Goal: Task Accomplishment & Management: Manage account settings

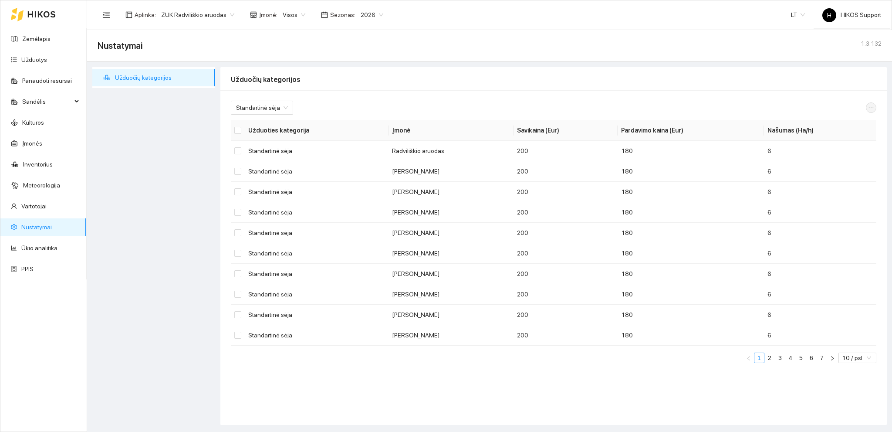
click at [212, 16] on span "ŽŪK Radviliškio aruodas" at bounding box center [197, 14] width 73 height 13
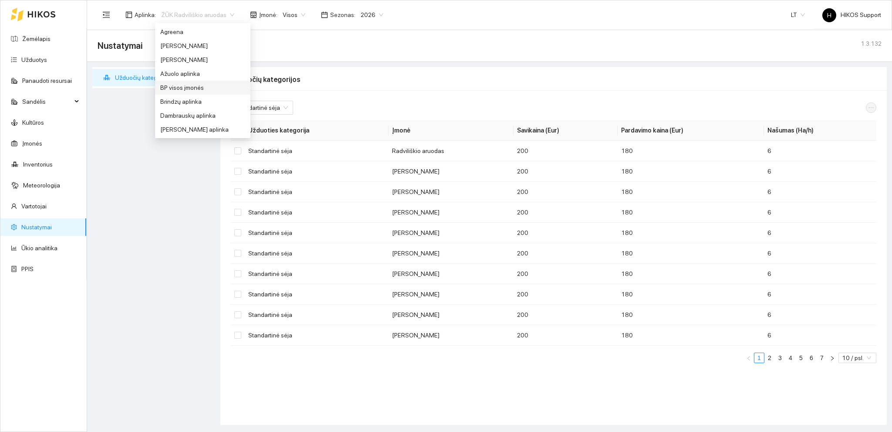
click at [182, 89] on div "BP visos įmonės" at bounding box center [202, 88] width 85 height 10
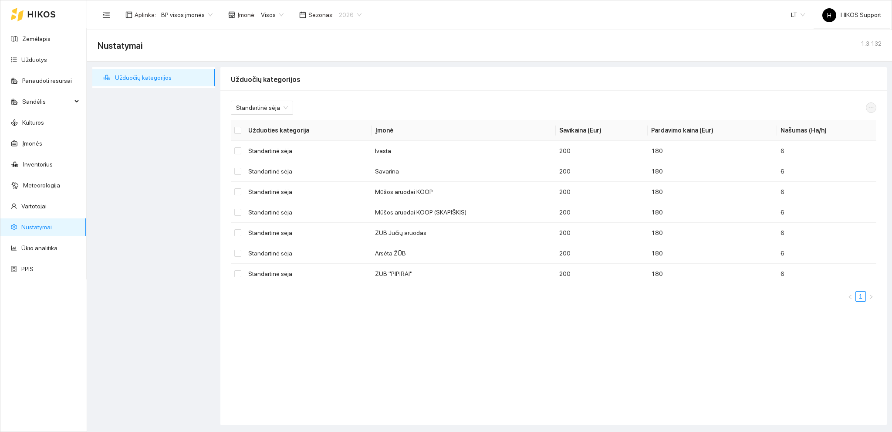
click at [352, 16] on span "2026" at bounding box center [350, 14] width 23 height 13
click at [340, 100] on div "2025" at bounding box center [343, 102] width 22 height 10
click at [282, 110] on span "Standartinė sėja" at bounding box center [262, 107] width 52 height 13
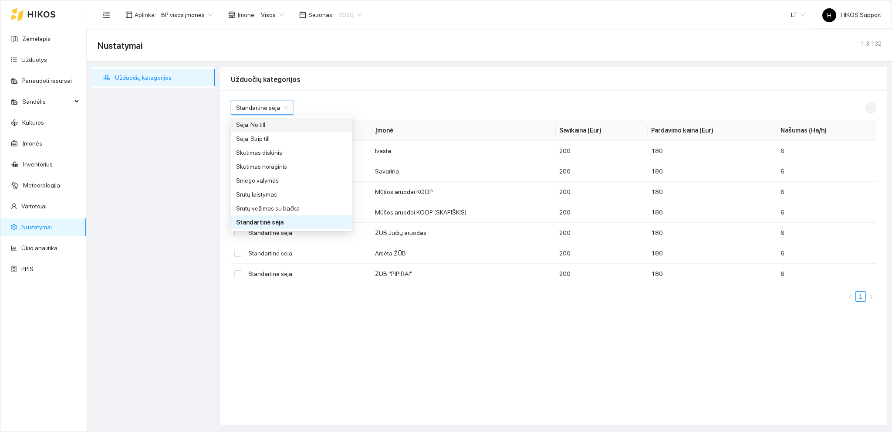
click at [355, 12] on div "2025" at bounding box center [350, 15] width 33 height 14
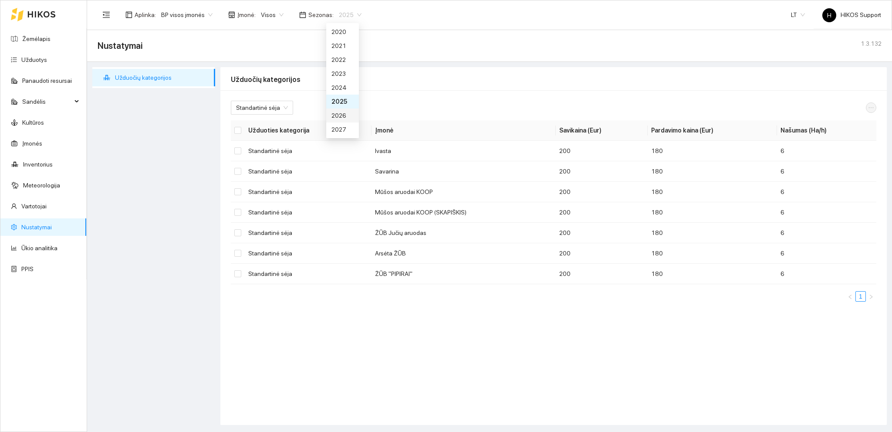
click at [342, 113] on div "2026" at bounding box center [343, 116] width 22 height 10
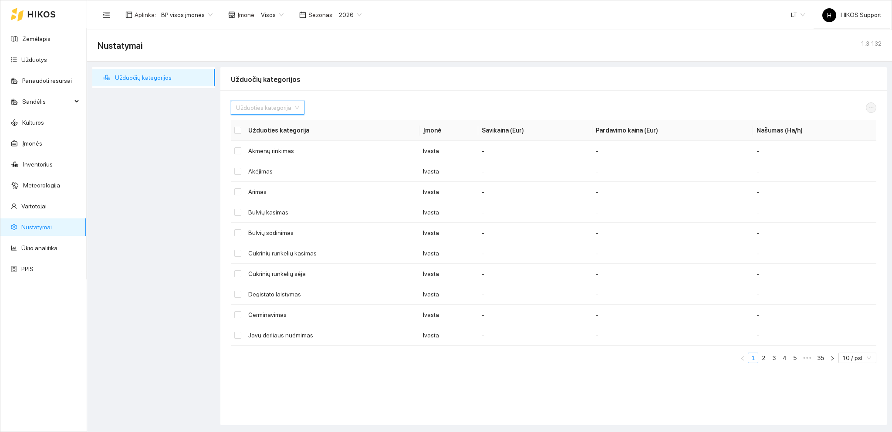
click at [257, 108] on input "search" at bounding box center [264, 107] width 57 height 13
type input "sė"
click at [277, 156] on div "Sėja su skutimu" at bounding box center [266, 153] width 60 height 10
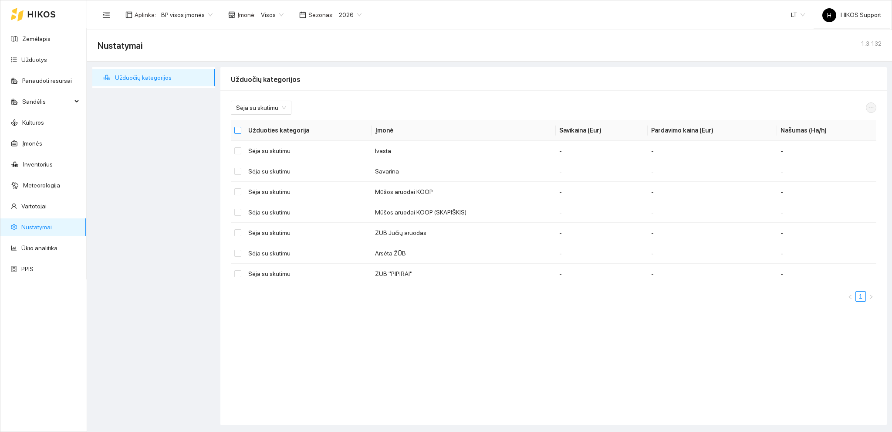
drag, startPoint x: 238, startPoint y: 130, endPoint x: 244, endPoint y: 130, distance: 5.7
click at [239, 130] on input "Select all" at bounding box center [237, 130] width 7 height 7
checkbox input "true"
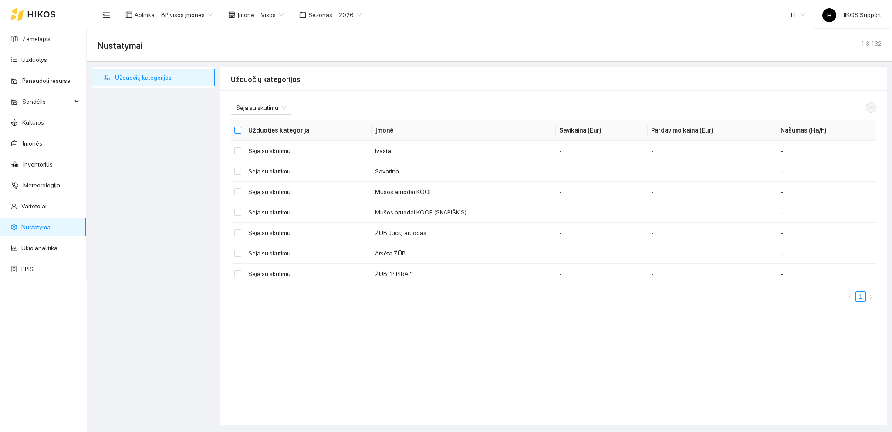
checkbox input "true"
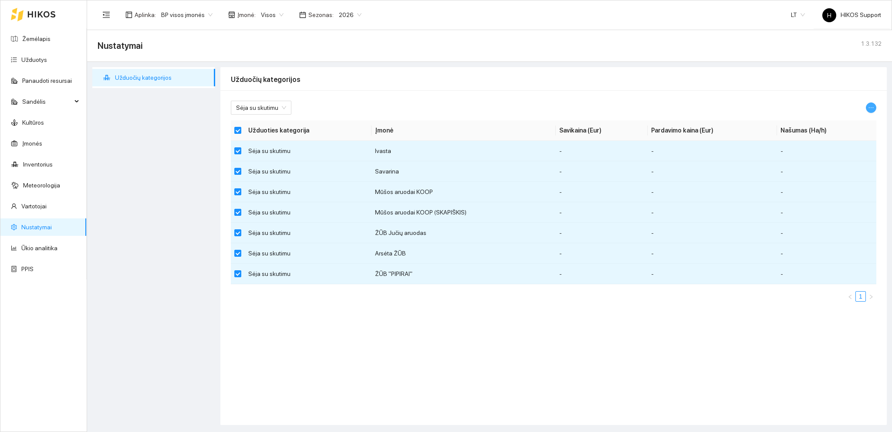
click at [871, 105] on icon "ellipsis" at bounding box center [871, 108] width 6 height 6
click at [851, 120] on span "Keisti parametrus" at bounding box center [850, 123] width 46 height 10
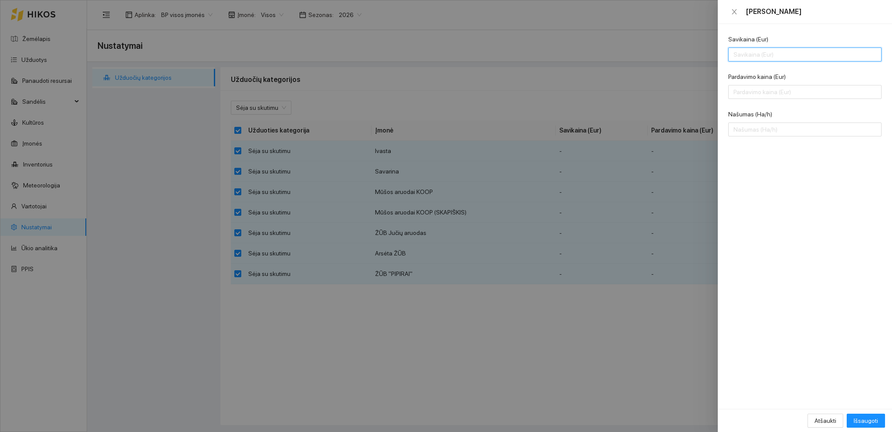
click at [749, 55] on input "Savikaina (Eur)" at bounding box center [805, 54] width 153 height 14
type input "200"
click at [742, 87] on input "Pardavimo kaina (Eur)" at bounding box center [805, 92] width 153 height 14
type input "180"
click at [744, 129] on input "Našumas (Ha/h)" at bounding box center [805, 129] width 153 height 14
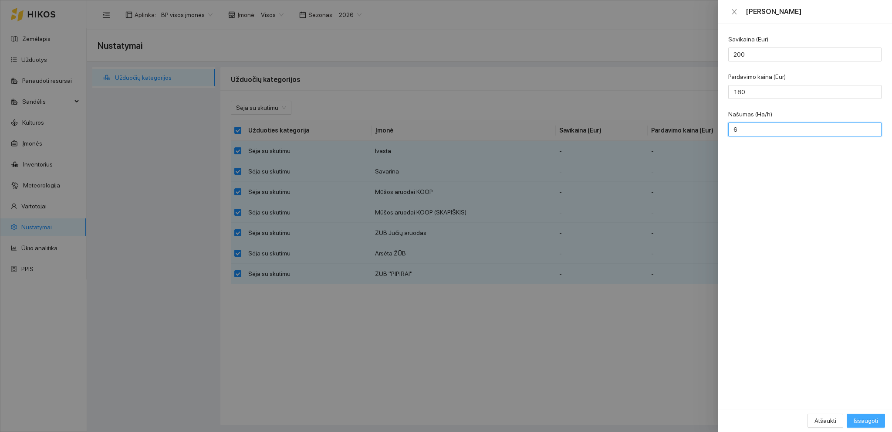
type input "6"
click at [870, 417] on span "Išsaugoti" at bounding box center [866, 421] width 24 height 10
checkbox input "false"
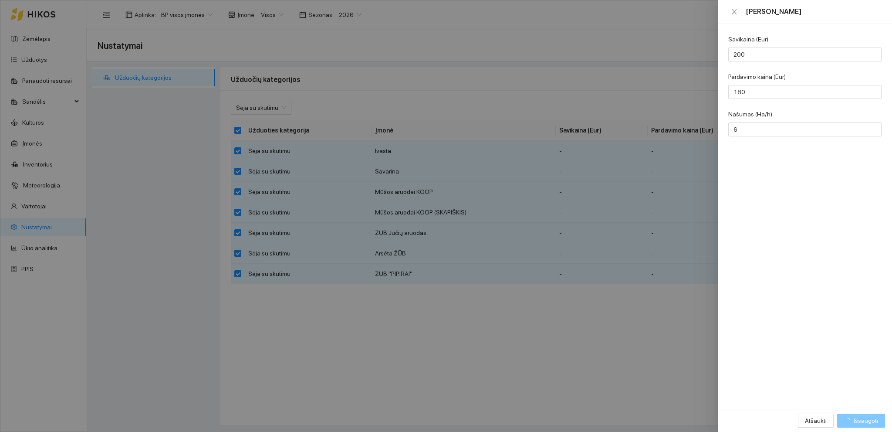
checkbox input "false"
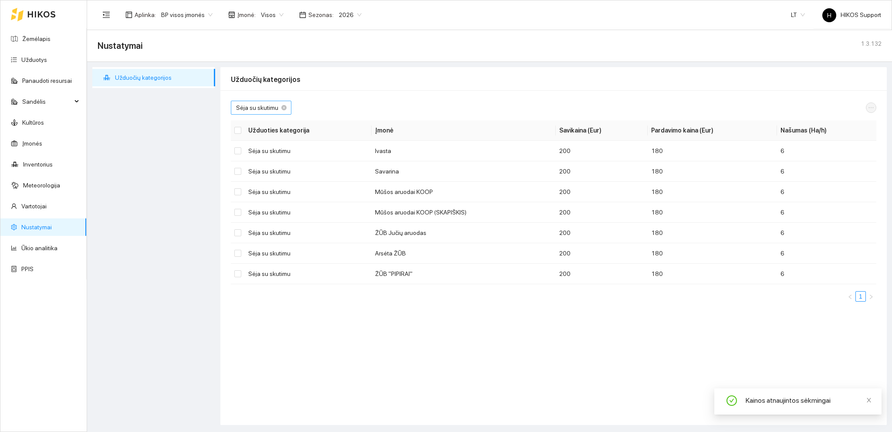
click at [280, 112] on span "Sėja su skutimu" at bounding box center [261, 107] width 50 height 13
type input "a"
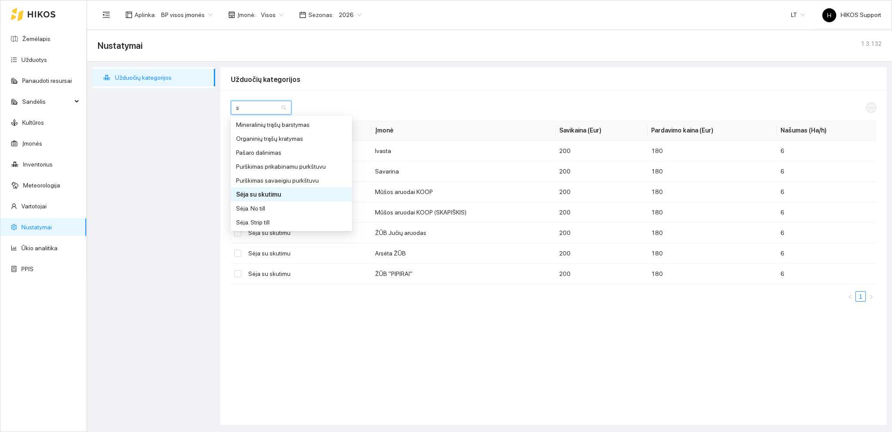
type input "sė"
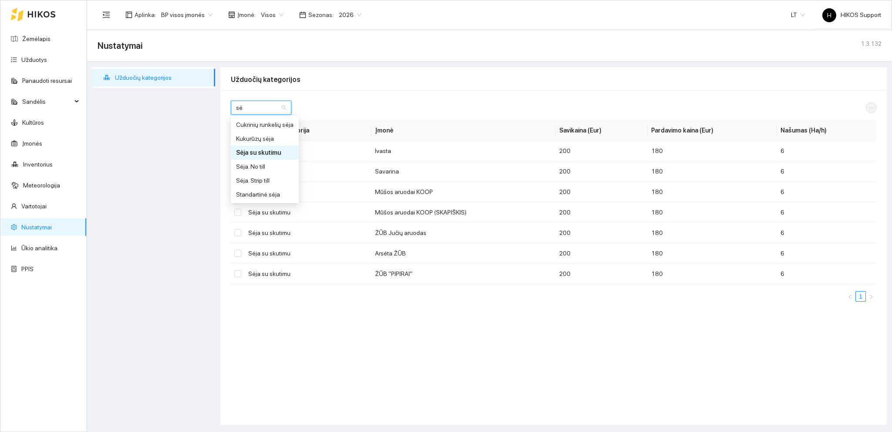
scroll to position [0, 0]
click at [260, 169] on div "Sėja. No till" at bounding box center [265, 167] width 58 height 10
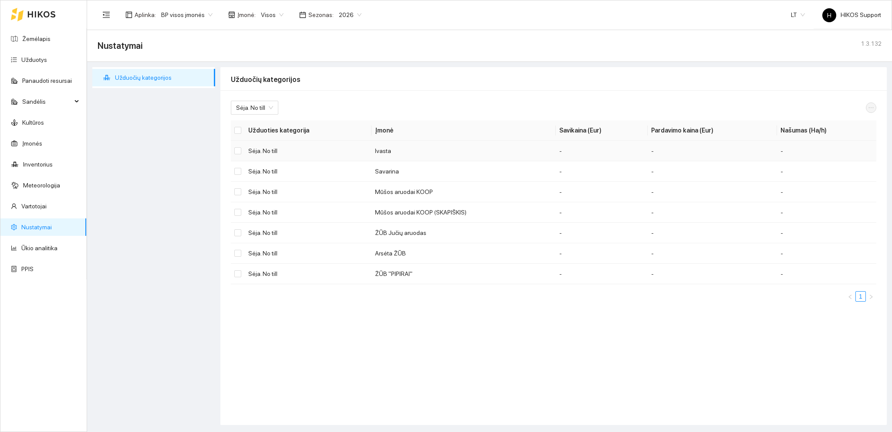
drag, startPoint x: 238, startPoint y: 126, endPoint x: 296, endPoint y: 146, distance: 61.3
click at [238, 126] on label at bounding box center [237, 130] width 7 height 10
click at [237, 130] on input "Select all" at bounding box center [237, 130] width 7 height 7
checkbox input "true"
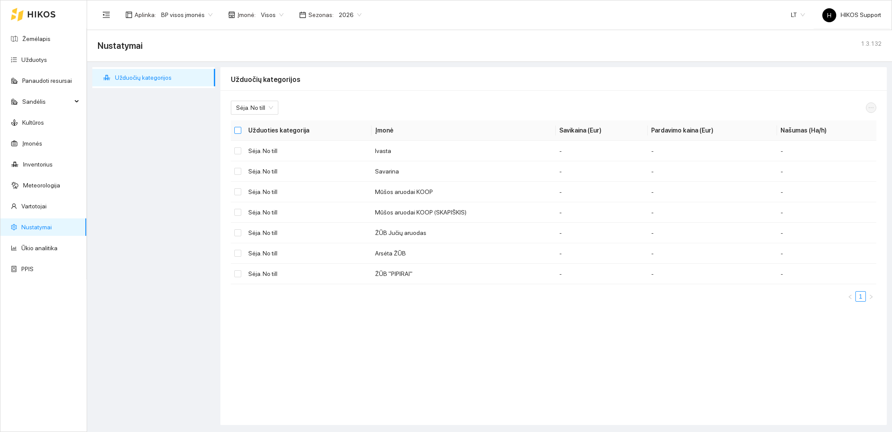
checkbox input "true"
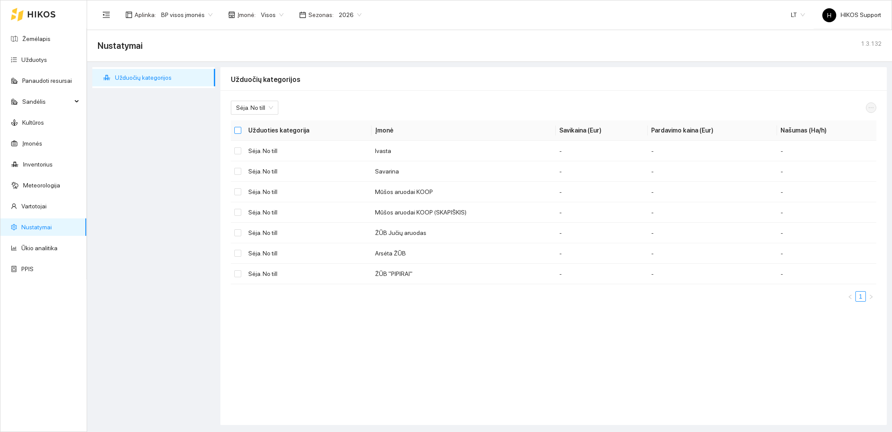
checkbox input "true"
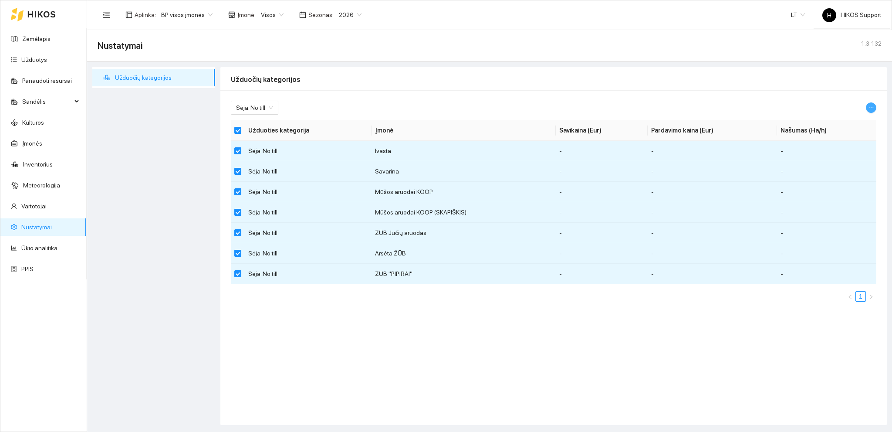
click at [871, 107] on icon "ellipsis" at bounding box center [871, 108] width 6 height 6
click at [840, 126] on span "Keisti parametrus" at bounding box center [850, 123] width 46 height 10
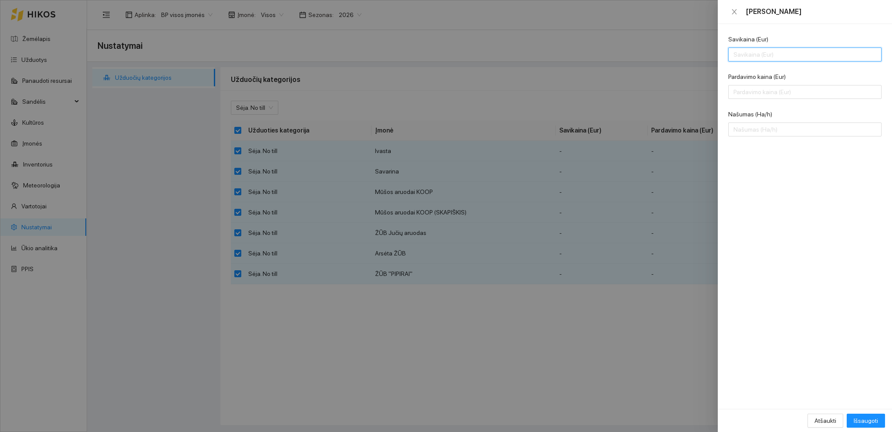
click at [740, 54] on input "Savikaina (Eur)" at bounding box center [805, 54] width 153 height 14
type input "200"
click at [746, 90] on input "Pardavimo kaina (Eur)" at bounding box center [805, 92] width 153 height 14
type input "180"
click at [752, 132] on input "Našumas (Ha/h)" at bounding box center [805, 129] width 153 height 14
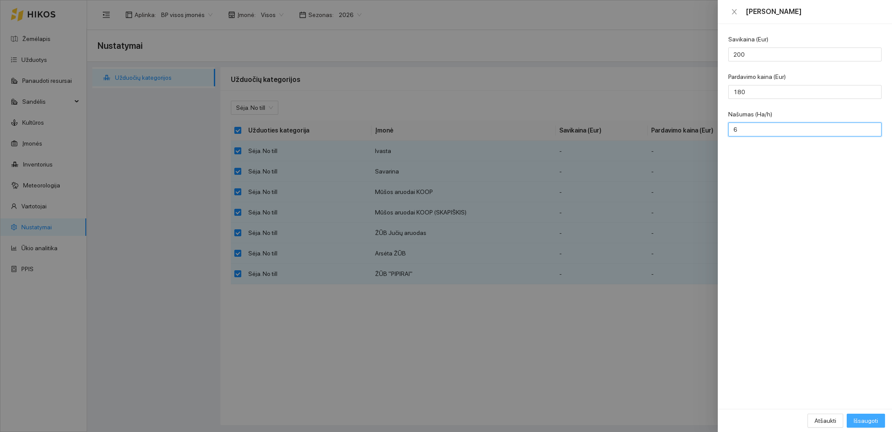
type input "6"
drag, startPoint x: 860, startPoint y: 420, endPoint x: 688, endPoint y: 315, distance: 200.8
click at [860, 420] on span "Išsaugoti" at bounding box center [866, 421] width 24 height 10
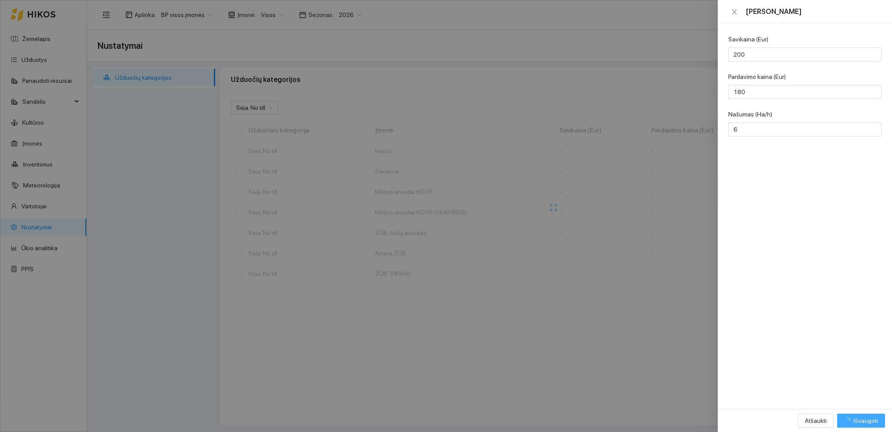
checkbox input "false"
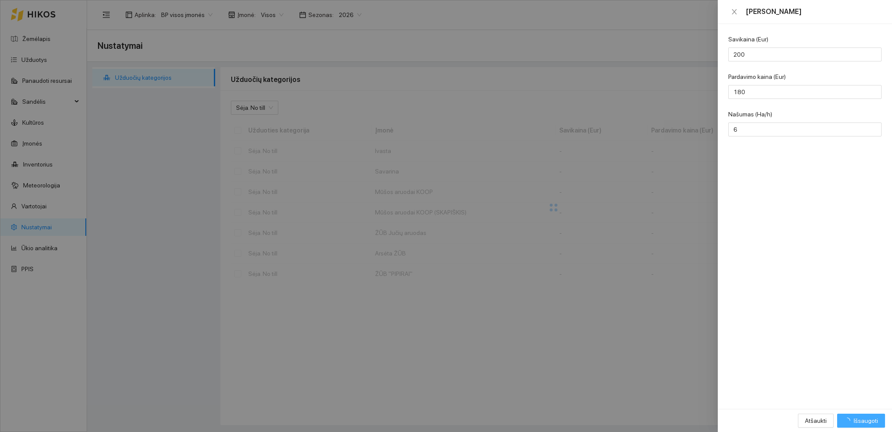
checkbox input "false"
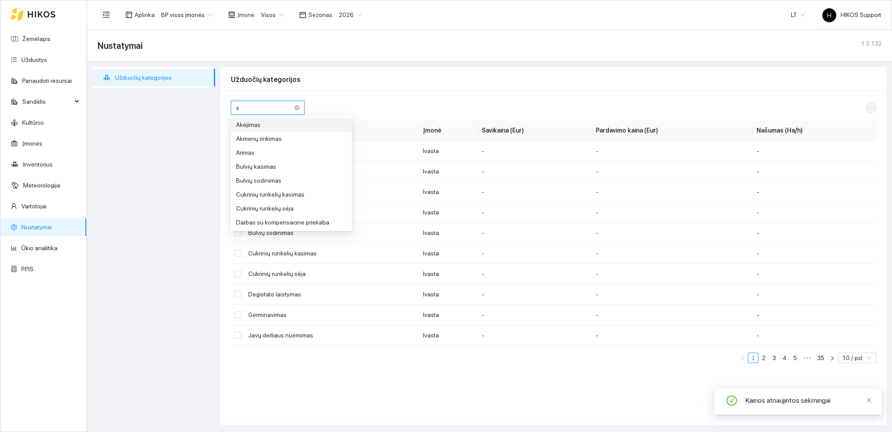
type input "sė"
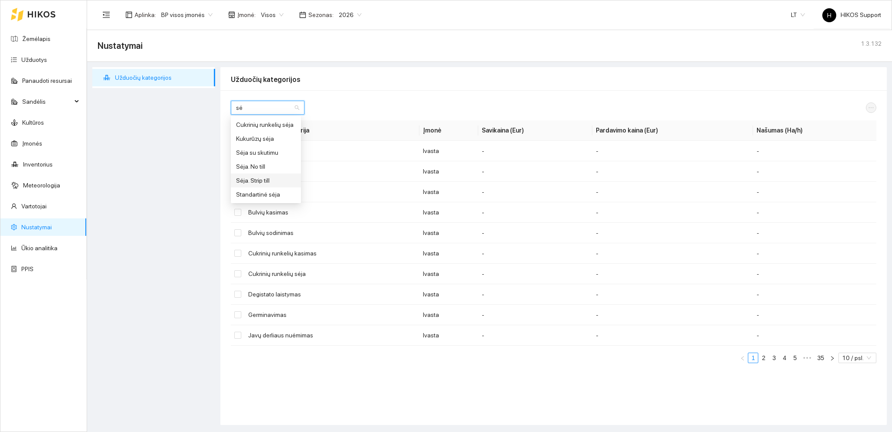
click at [271, 178] on div "Sėja. Strip till" at bounding box center [266, 181] width 60 height 10
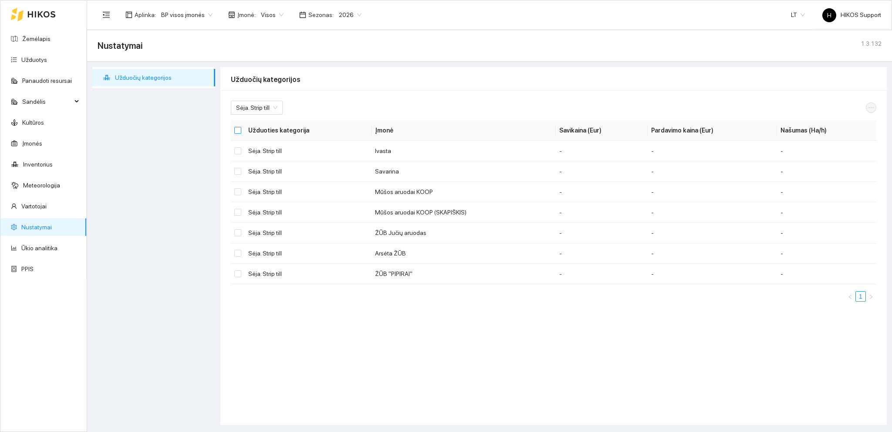
click at [238, 129] on input "Select all" at bounding box center [237, 130] width 7 height 7
checkbox input "true"
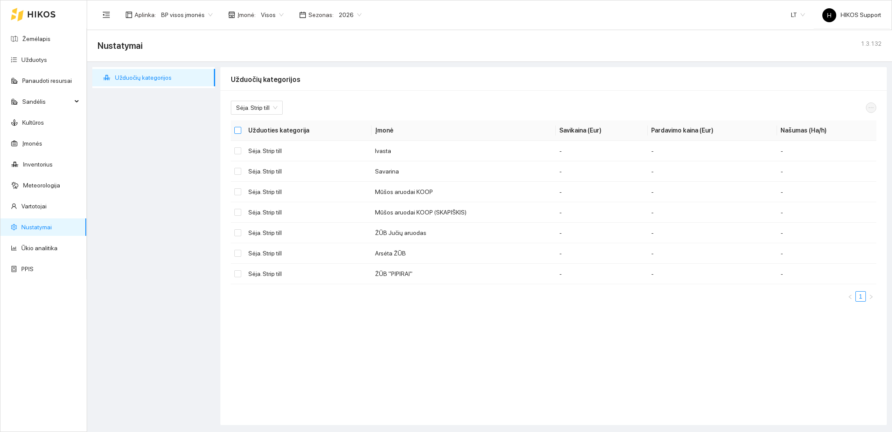
checkbox input "true"
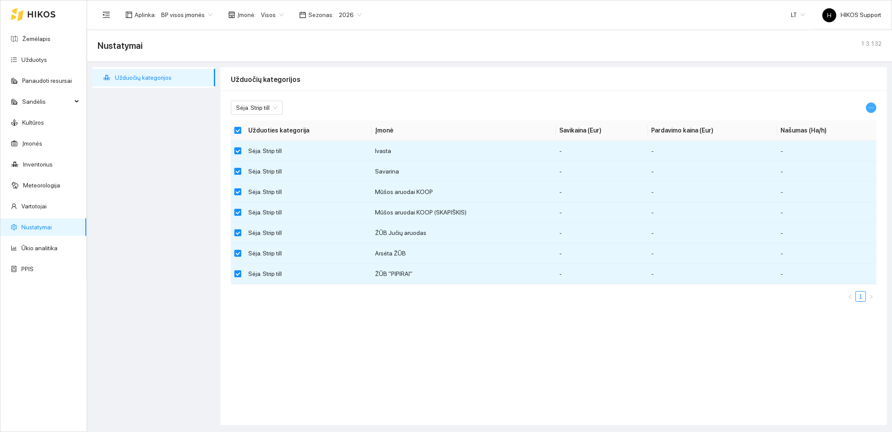
click at [872, 108] on icon "ellipsis" at bounding box center [871, 108] width 6 height 6
click at [846, 124] on span "Keisti parametrus" at bounding box center [850, 123] width 46 height 10
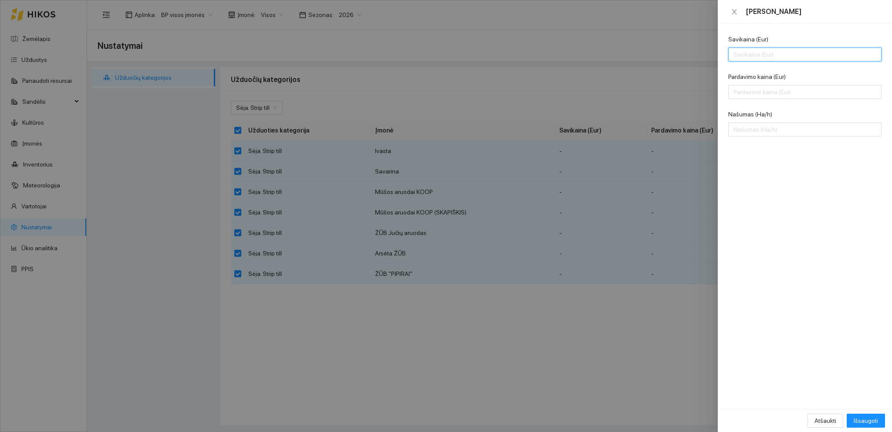
click at [753, 57] on input "Savikaina (Eur)" at bounding box center [805, 54] width 153 height 14
type input "200"
click at [737, 94] on input "Pardavimo kaina (Eur)" at bounding box center [805, 92] width 153 height 14
type input "180"
click at [746, 130] on input "Našumas (Ha/h)" at bounding box center [805, 129] width 153 height 14
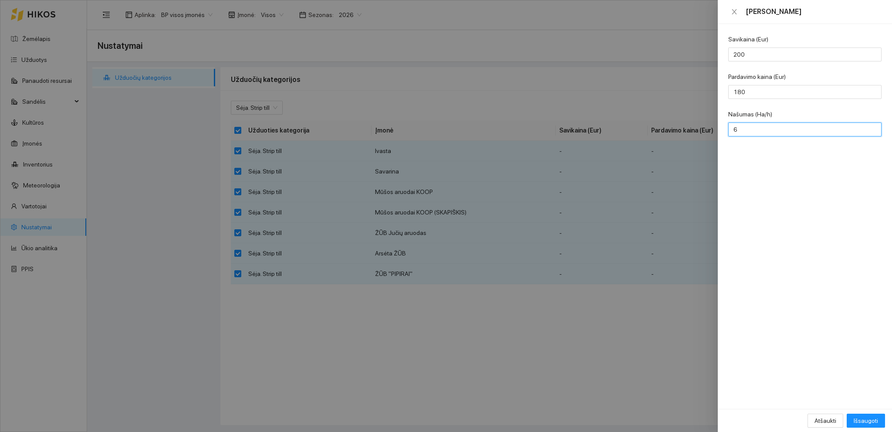
type input "6"
click at [862, 415] on button "Išsaugoti" at bounding box center [866, 421] width 38 height 14
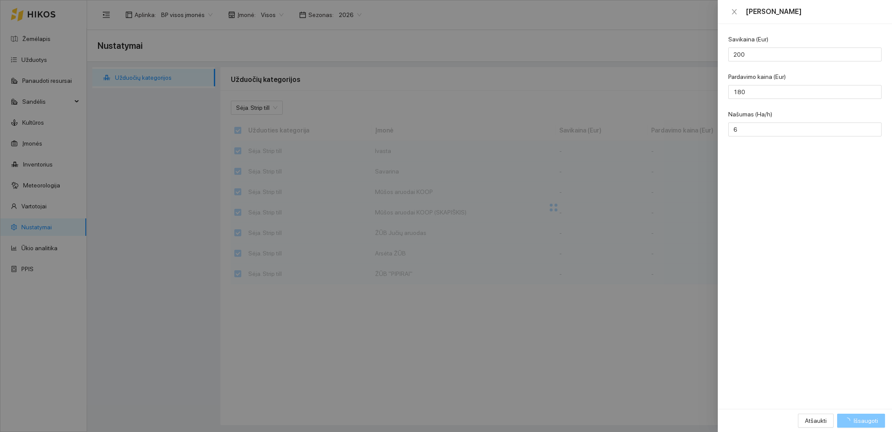
checkbox input "false"
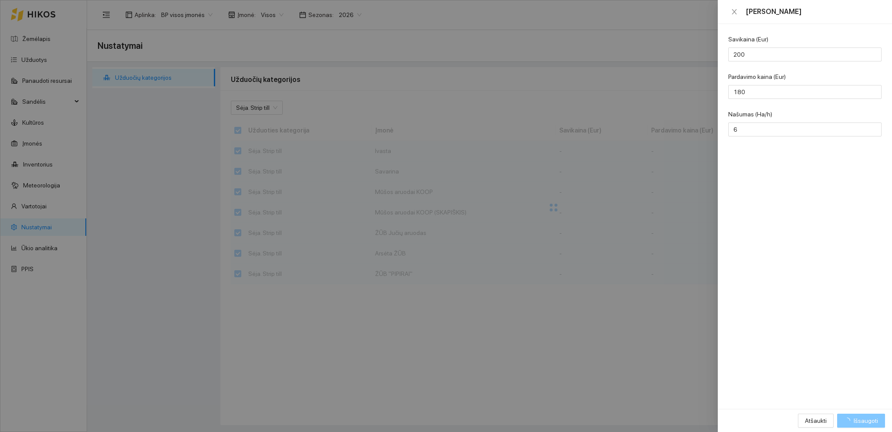
checkbox input "false"
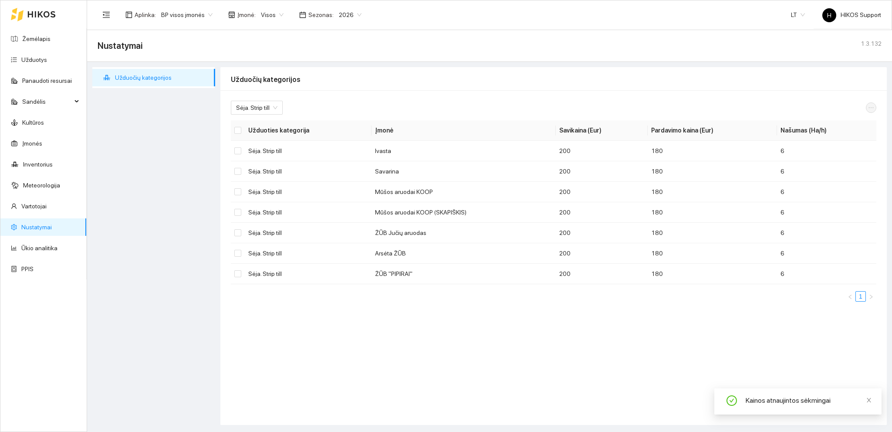
click at [201, 15] on span "BP visos įmonės" at bounding box center [186, 14] width 51 height 13
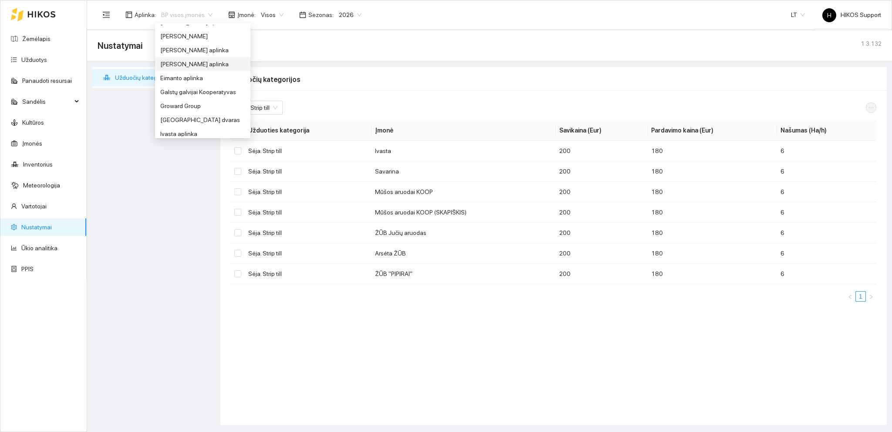
scroll to position [166, 0]
click at [187, 103] on div "Groward Group" at bounding box center [202, 103] width 85 height 10
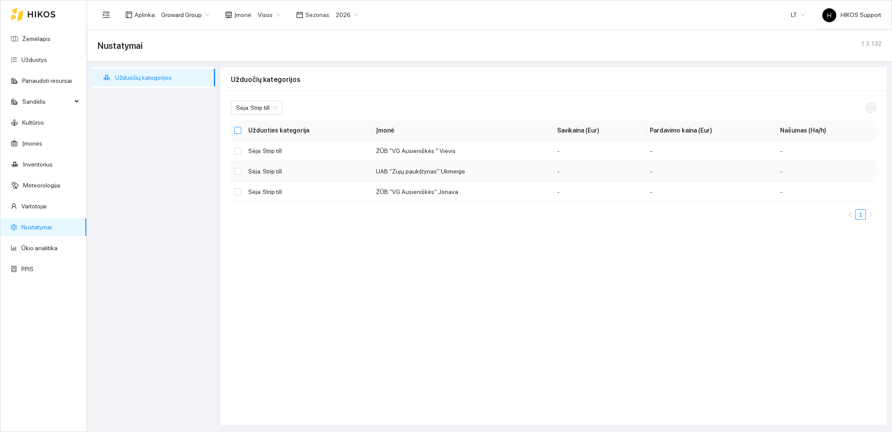
drag, startPoint x: 236, startPoint y: 131, endPoint x: 501, endPoint y: 174, distance: 268.5
click at [238, 131] on input "Select all" at bounding box center [237, 130] width 7 height 7
checkbox input "true"
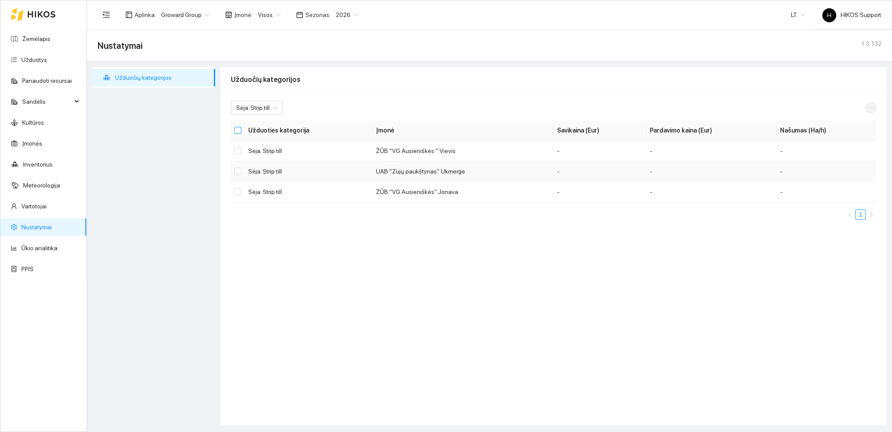
checkbox input "true"
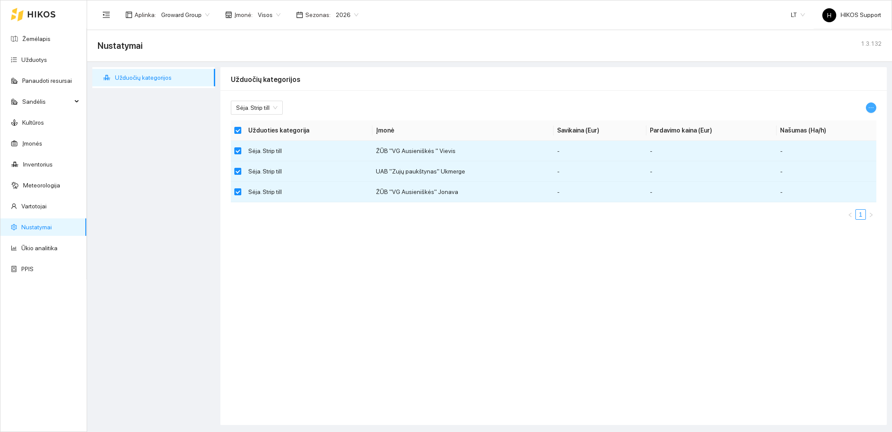
click at [870, 109] on icon "ellipsis" at bounding box center [871, 108] width 6 height 6
click at [852, 125] on span "Keisti parametrus" at bounding box center [850, 123] width 46 height 10
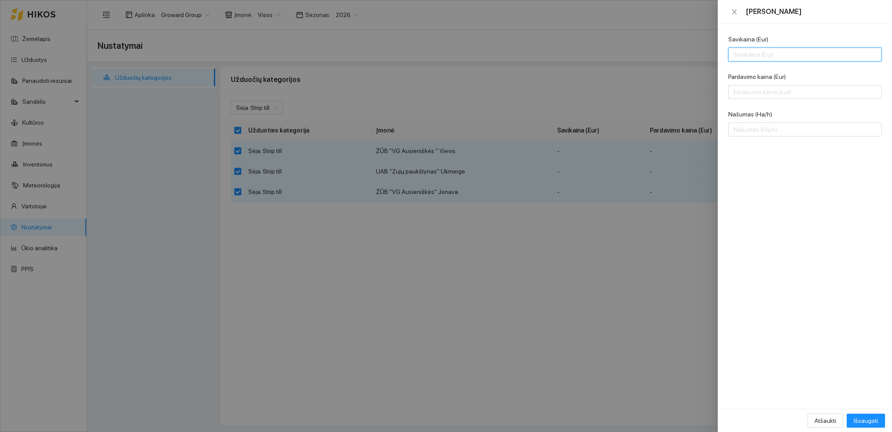
click at [739, 55] on input "Savikaina (Eur)" at bounding box center [805, 54] width 153 height 14
type input "200"
click at [739, 96] on input "Pardavimo kaina (Eur)" at bounding box center [805, 92] width 153 height 14
type input "180"
click at [763, 136] on input "Našumas (Ha/h)" at bounding box center [805, 129] width 153 height 14
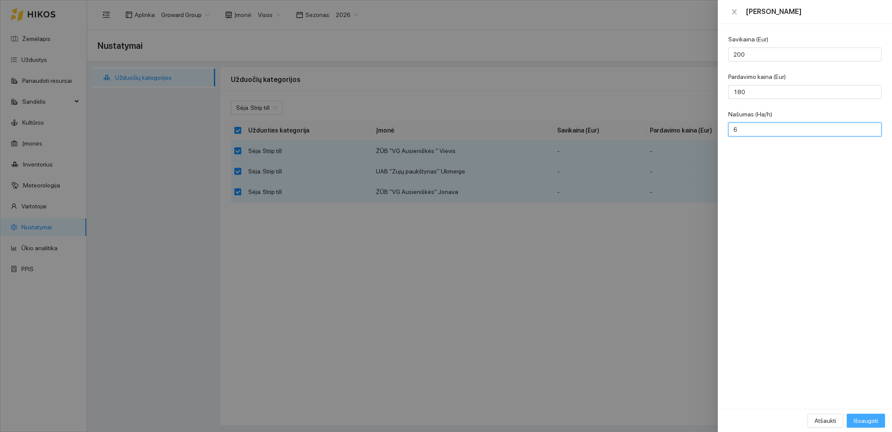
type input "6"
click at [863, 420] on span "Išsaugoti" at bounding box center [866, 421] width 24 height 10
checkbox input "false"
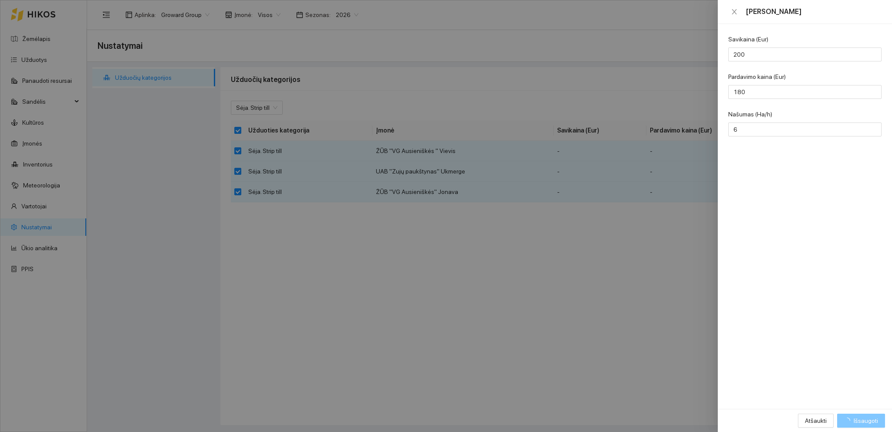
checkbox input "false"
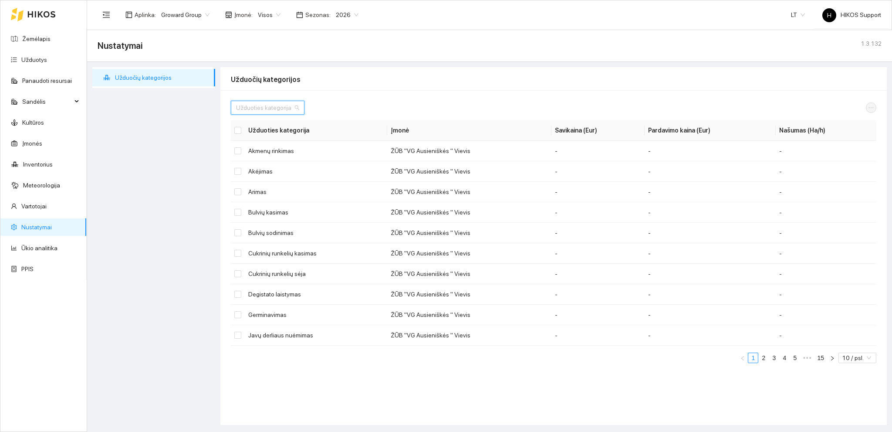
click at [258, 109] on input "search" at bounding box center [264, 107] width 57 height 13
type input "sė"
click at [261, 166] on div "Sėja. No till" at bounding box center [266, 167] width 60 height 10
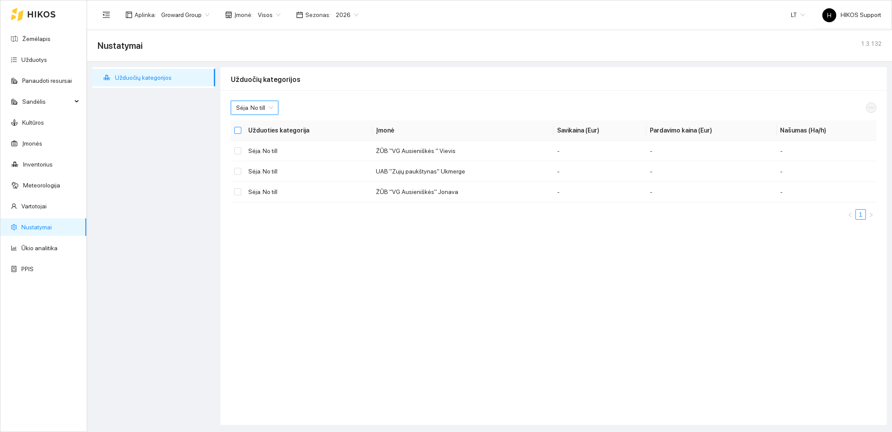
click at [239, 131] on input "Select all" at bounding box center [237, 130] width 7 height 7
checkbox input "true"
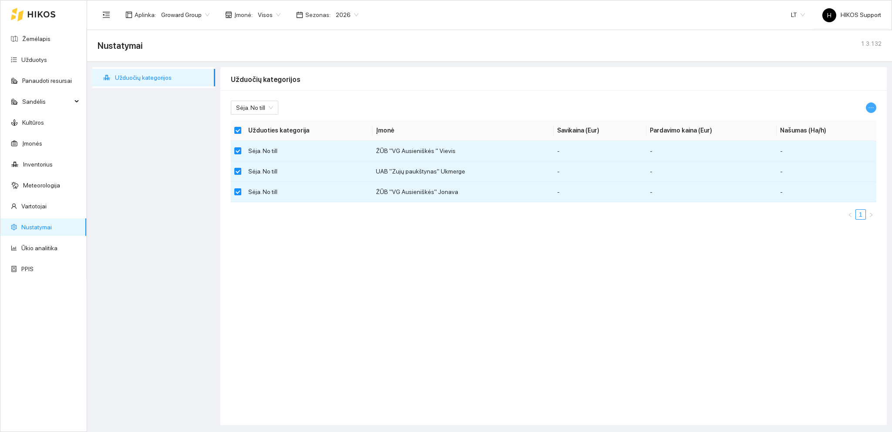
click at [871, 105] on icon "ellipsis" at bounding box center [871, 108] width 6 height 6
click at [845, 123] on span "Keisti parametrus" at bounding box center [850, 123] width 46 height 10
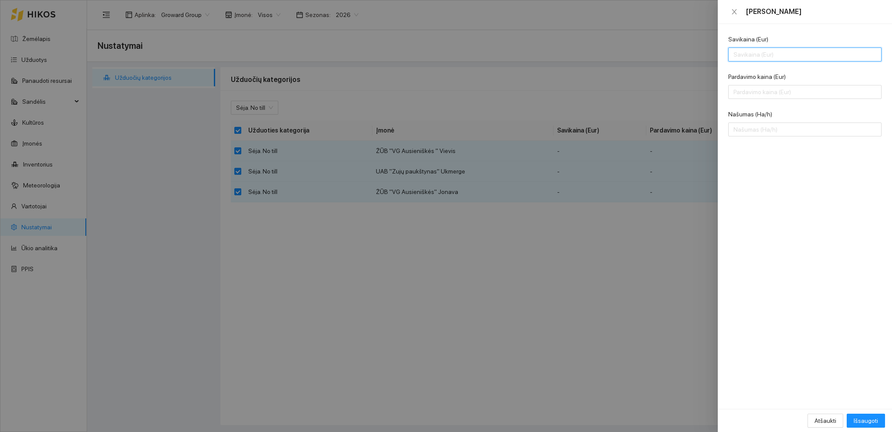
click at [748, 53] on input "Savikaina (Eur)" at bounding box center [805, 54] width 153 height 14
type input "200"
click at [746, 95] on input "Pardavimo kaina (Eur)" at bounding box center [805, 92] width 153 height 14
type input "180"
click at [744, 129] on input "Našumas (Ha/h)" at bounding box center [805, 129] width 153 height 14
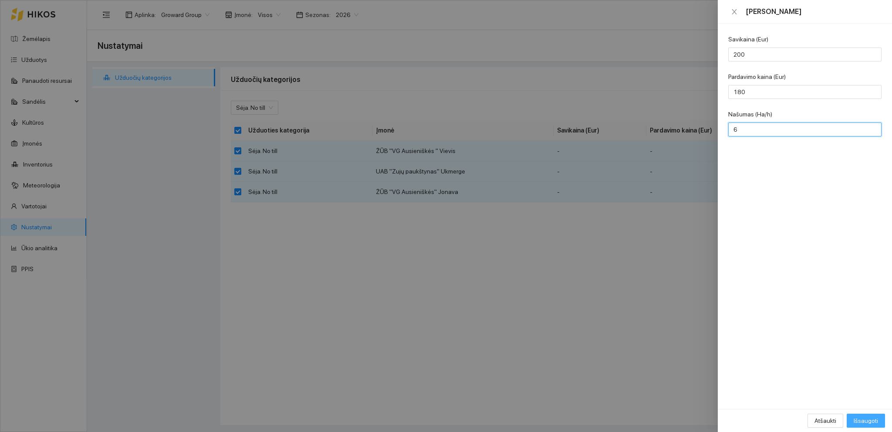
type input "6"
click at [861, 417] on span "Išsaugoti" at bounding box center [866, 421] width 24 height 10
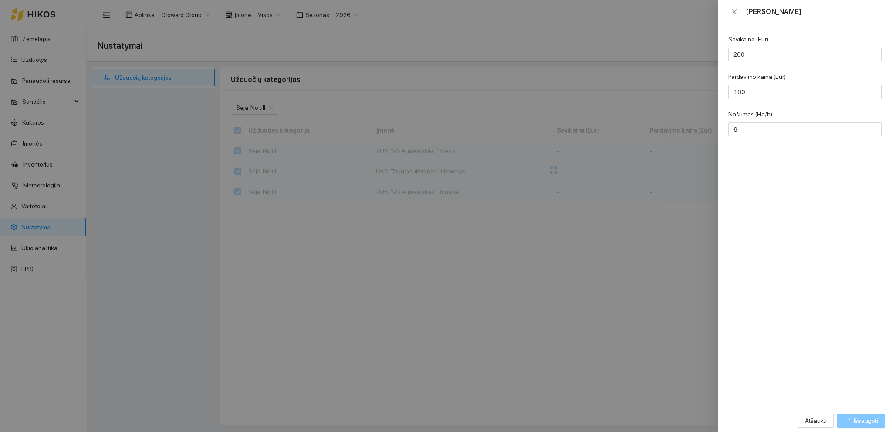
checkbox input "false"
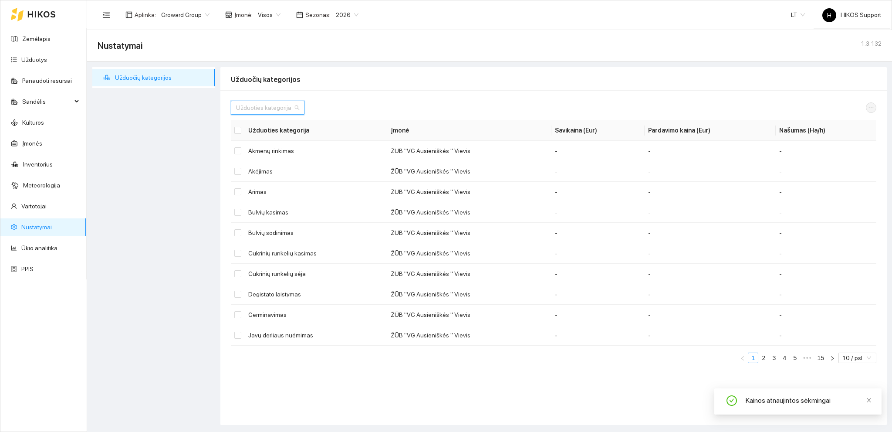
click at [254, 109] on input "search" at bounding box center [264, 107] width 57 height 13
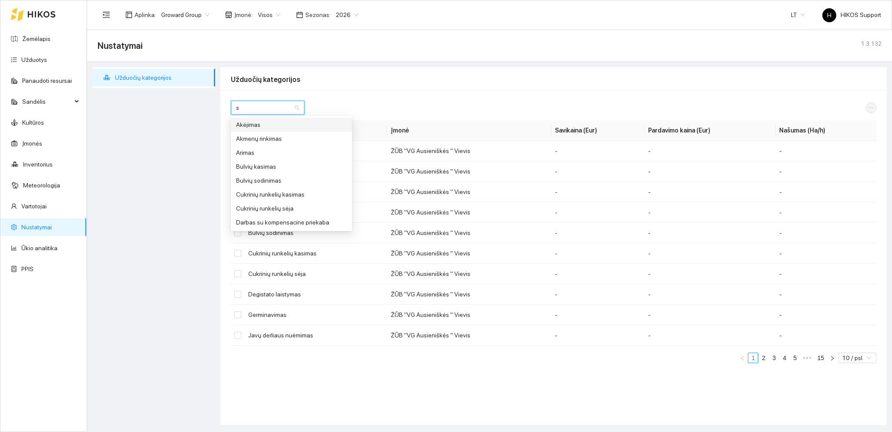
type input "sė"
click at [270, 150] on div "Sėja su skutimu" at bounding box center [266, 153] width 60 height 10
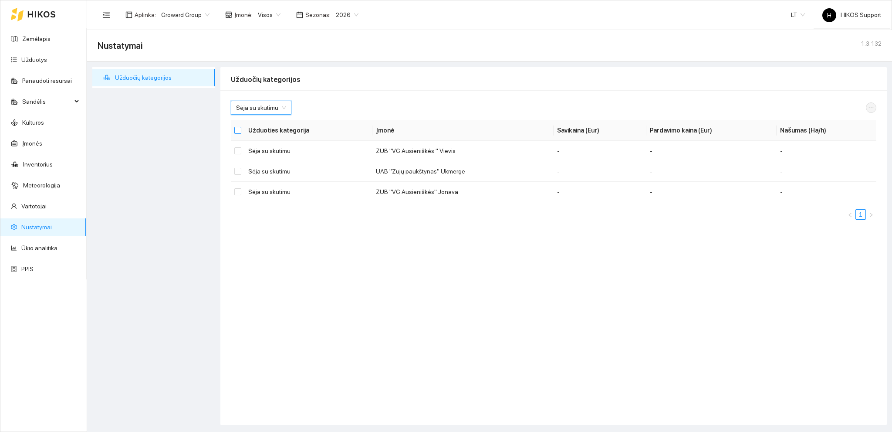
click at [240, 129] on input "Select all" at bounding box center [237, 130] width 7 height 7
checkbox input "true"
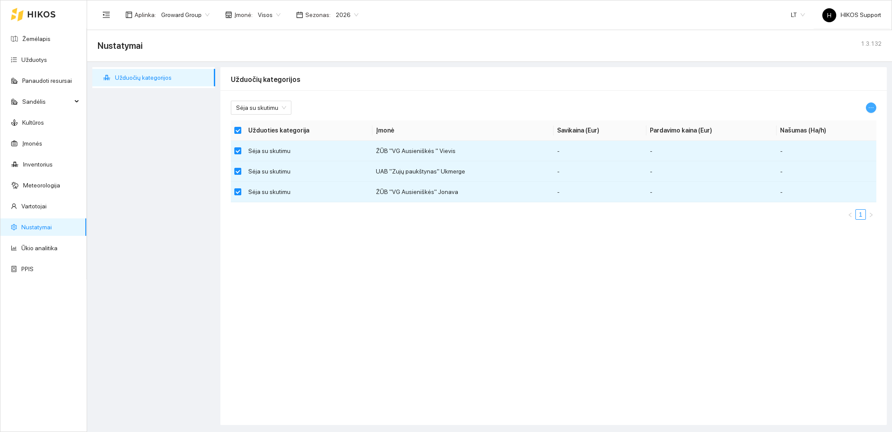
click at [871, 108] on icon "ellipsis" at bounding box center [871, 108] width 6 height 6
click at [845, 121] on span "Keisti parametrus" at bounding box center [850, 123] width 46 height 10
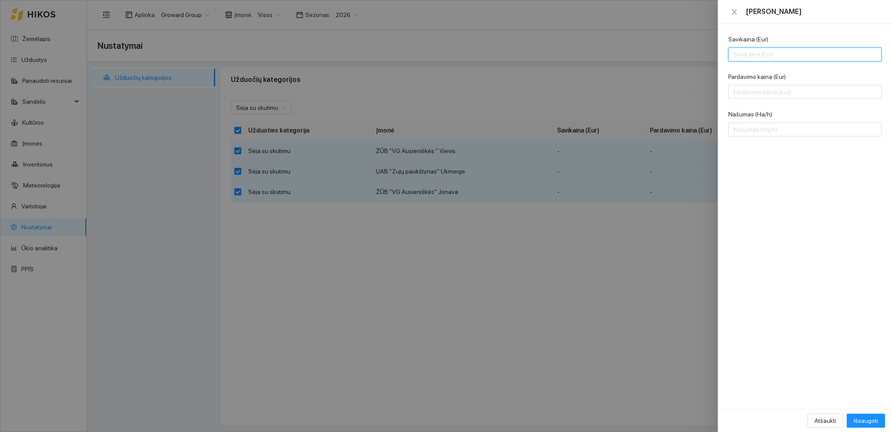
click at [748, 53] on input "Savikaina (Eur)" at bounding box center [805, 54] width 153 height 14
type input "200"
click at [749, 88] on input "Pardavimo kaina (Eur)" at bounding box center [805, 92] width 153 height 14
type input "180"
click at [751, 125] on input "Našumas (Ha/h)" at bounding box center [805, 129] width 153 height 14
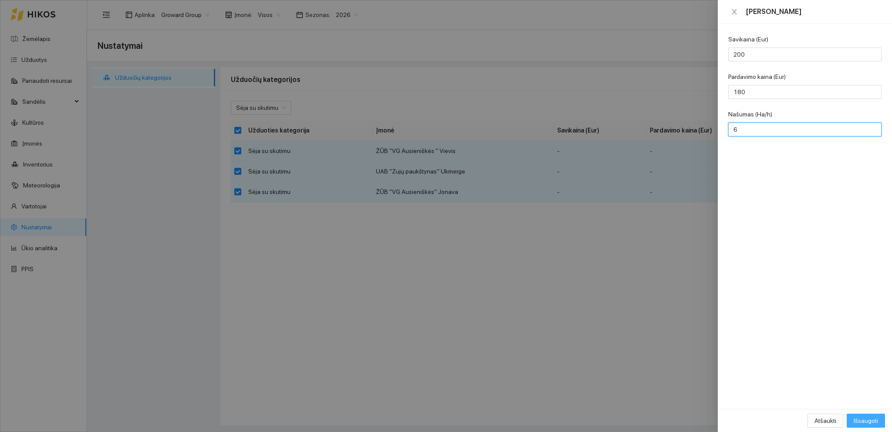
type input "6"
drag, startPoint x: 861, startPoint y: 417, endPoint x: 727, endPoint y: 339, distance: 155.0
click at [861, 417] on span "Išsaugoti" at bounding box center [866, 421] width 24 height 10
checkbox input "false"
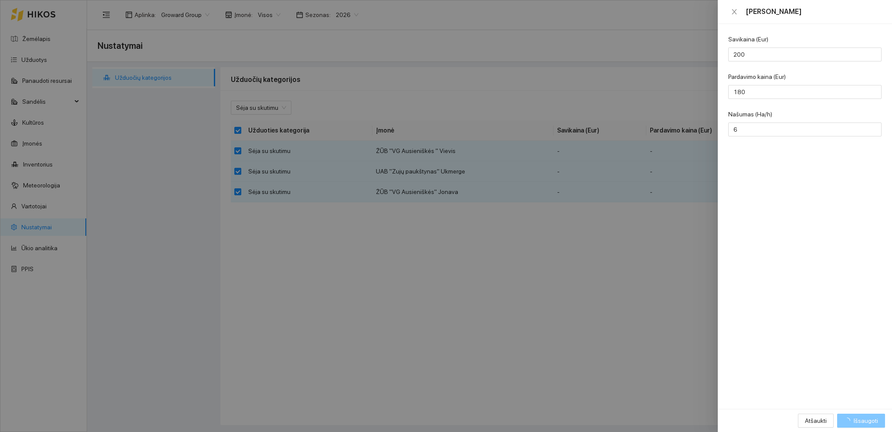
checkbox input "false"
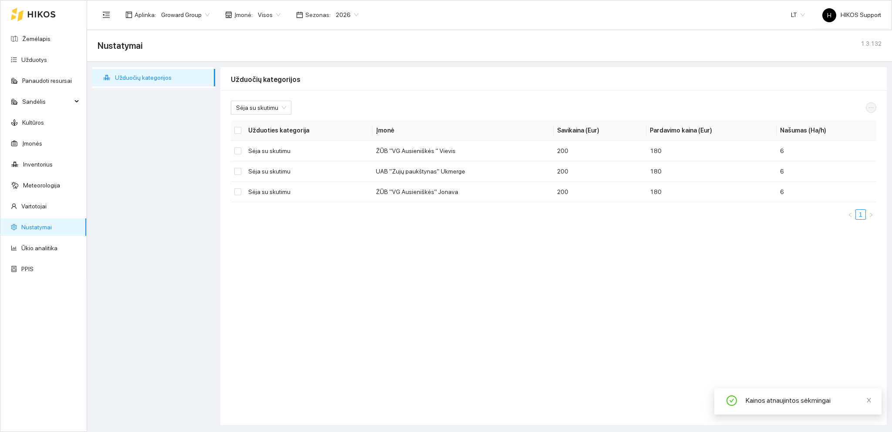
drag, startPoint x: 278, startPoint y: 108, endPoint x: 278, endPoint y: 115, distance: 6.5
click at [279, 107] on div "Sėja su skutimu" at bounding box center [261, 108] width 61 height 14
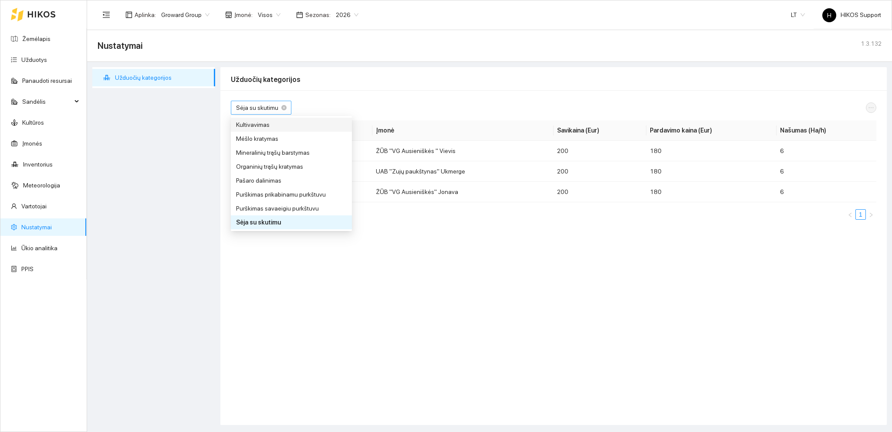
click at [262, 106] on span "Sėja su skutimu" at bounding box center [261, 107] width 50 height 13
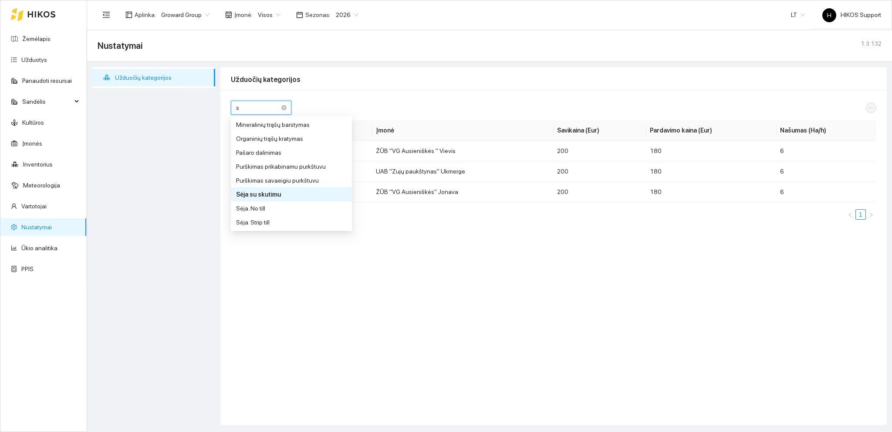
type input "sė"
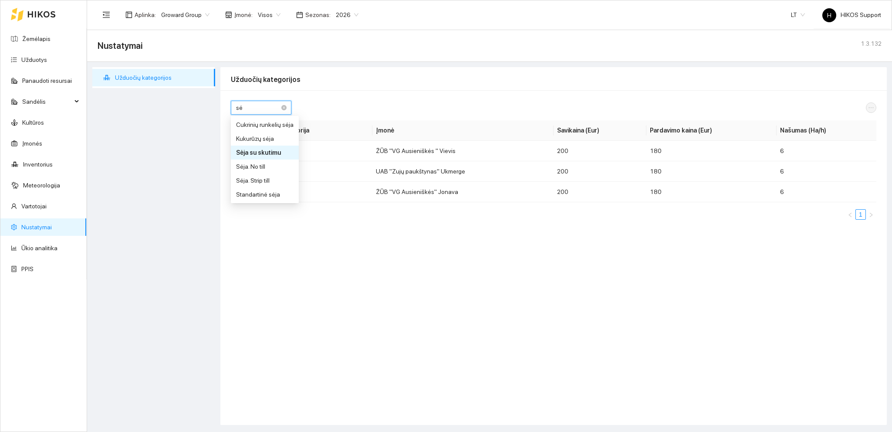
scroll to position [0, 0]
click at [268, 194] on div "Standartinė sėja" at bounding box center [265, 195] width 58 height 10
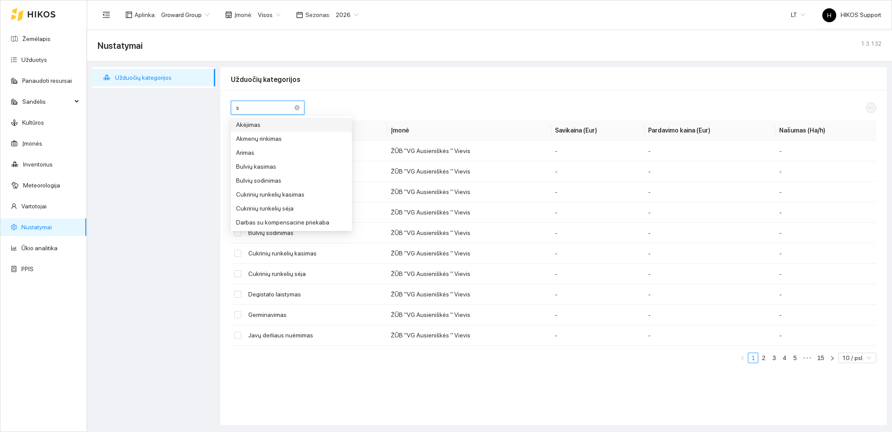
type input "sė"
click at [271, 180] on div "Sėja. Strip till" at bounding box center [266, 181] width 60 height 10
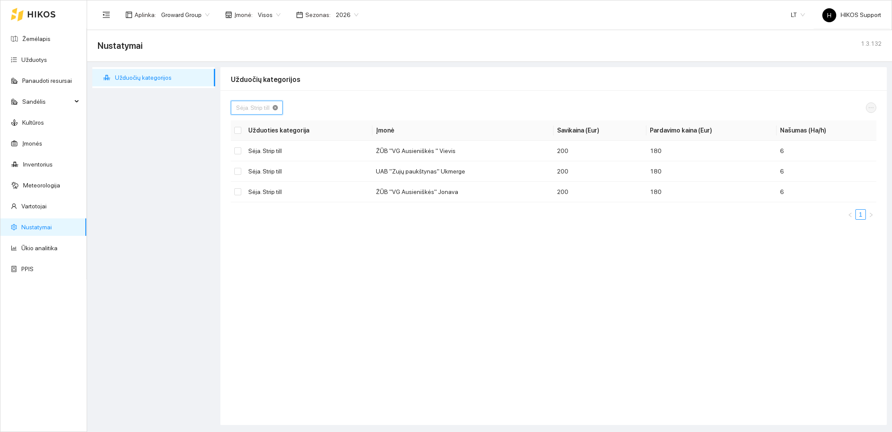
scroll to position [307, 0]
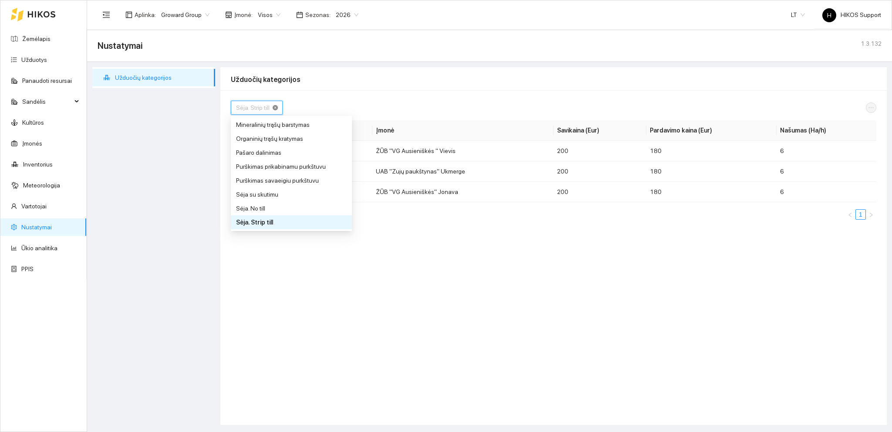
drag, startPoint x: 250, startPoint y: 107, endPoint x: 273, endPoint y: 107, distance: 23.1
click at [273, 107] on div "Sėja. Strip till" at bounding box center [257, 108] width 52 height 14
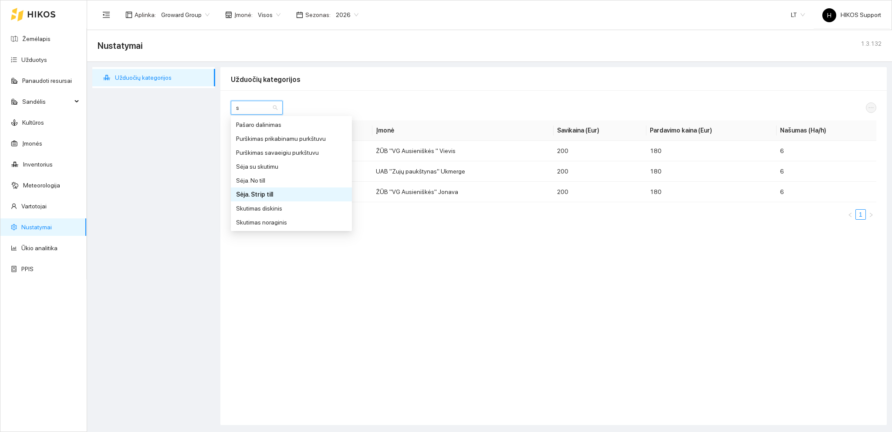
type input "sė"
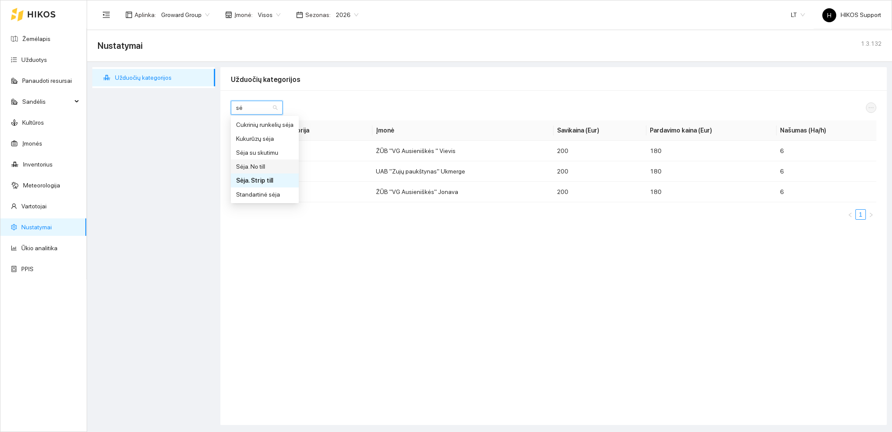
click at [261, 161] on div "Sėja. No till" at bounding box center [265, 166] width 68 height 14
click at [422, 297] on div "Sėja. No till Sėja. No till Užduoties kategorija Įmonė Savikaina (Eur) Pardavim…" at bounding box center [553, 257] width 667 height 335
click at [202, 15] on span "Groward Group" at bounding box center [185, 14] width 48 height 13
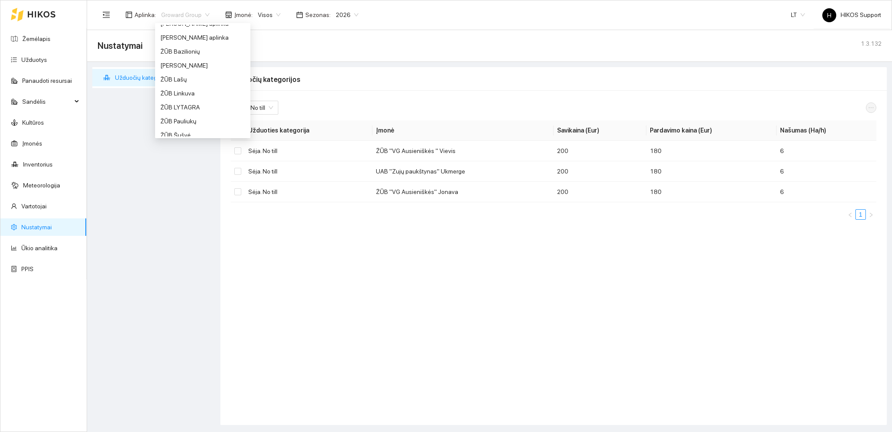
scroll to position [694, 0]
click at [190, 62] on div "ŽŪB Linkuva" at bounding box center [202, 63] width 85 height 10
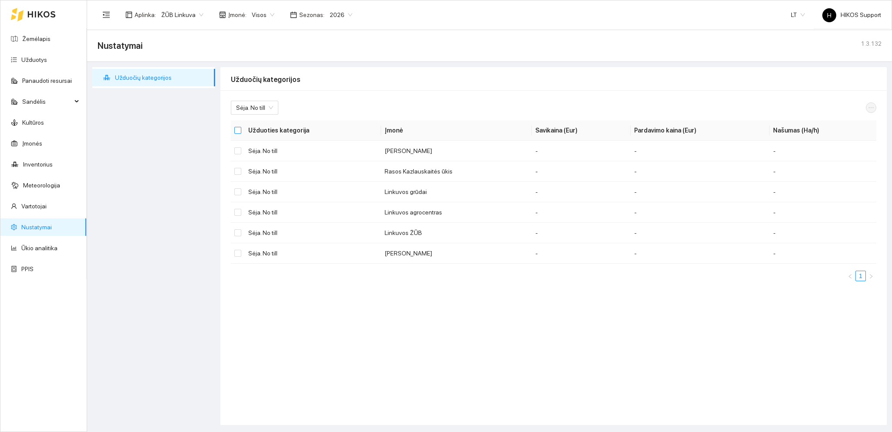
drag, startPoint x: 237, startPoint y: 129, endPoint x: 326, endPoint y: 139, distance: 89.4
click at [237, 129] on input "Select all" at bounding box center [237, 130] width 7 height 7
checkbox input "true"
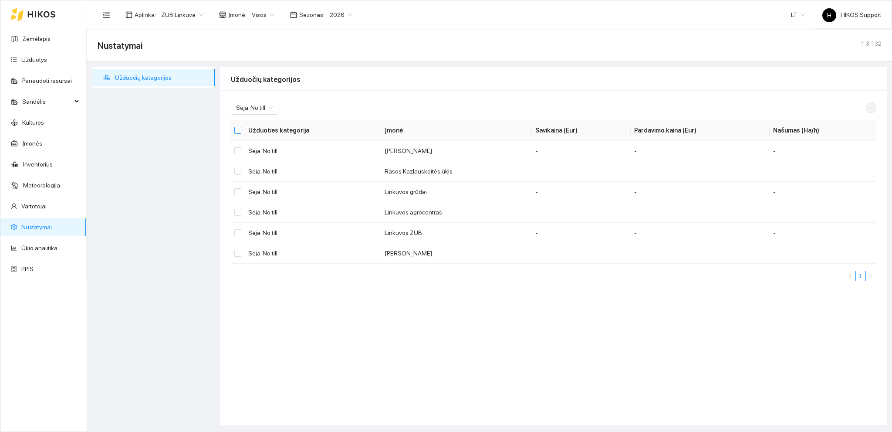
checkbox input "true"
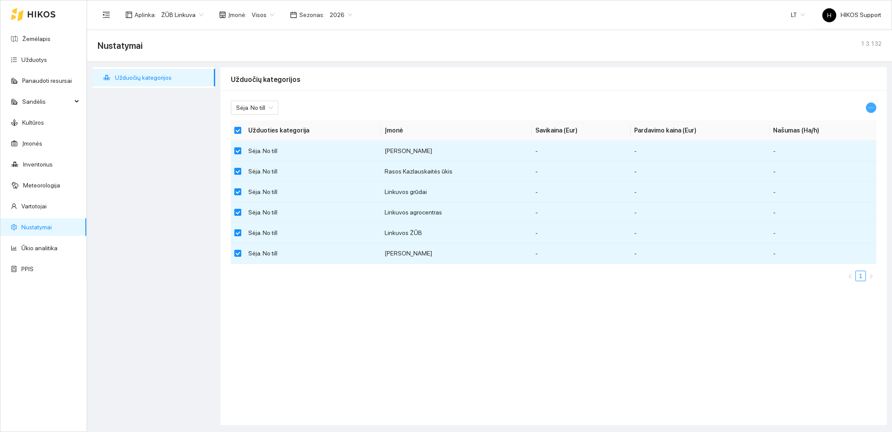
click at [871, 106] on icon "ellipsis" at bounding box center [871, 108] width 6 height 6
click at [838, 122] on span "Keisti parametrus" at bounding box center [850, 123] width 46 height 10
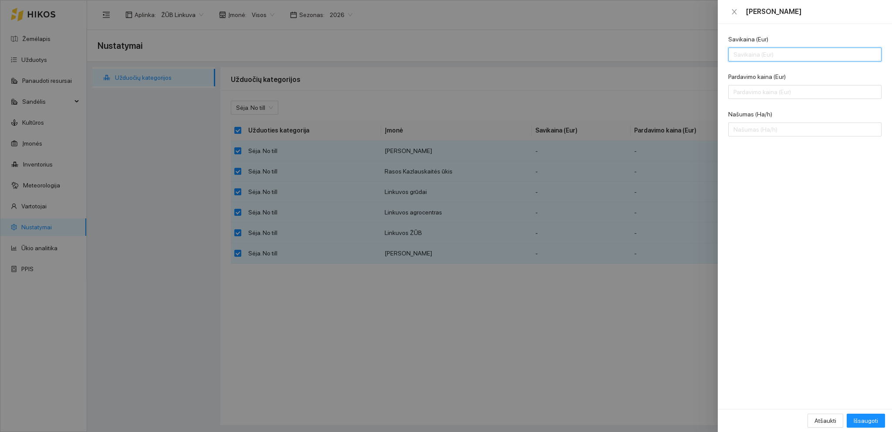
click at [744, 56] on input "Savikaina (Eur)" at bounding box center [805, 54] width 153 height 14
type input "200"
click at [753, 92] on input "Pardavimo kaina (Eur)" at bounding box center [805, 92] width 153 height 14
type input "180"
click at [752, 128] on input "Našumas (Ha/h)" at bounding box center [805, 129] width 153 height 14
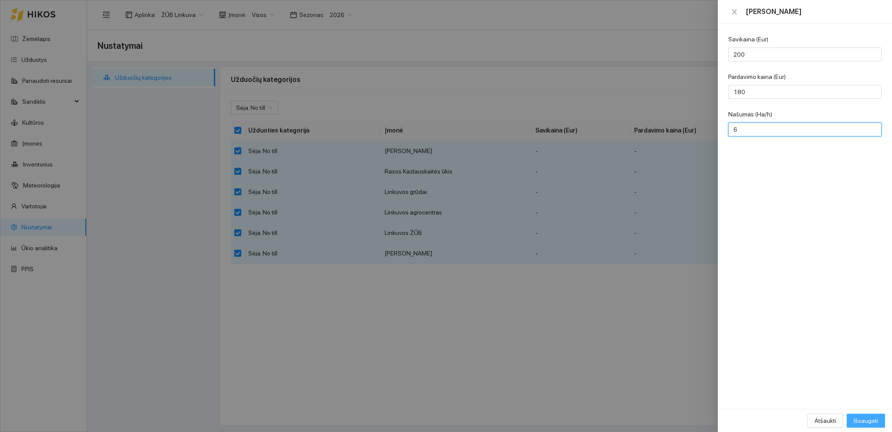
type input "6"
click at [864, 417] on span "Išsaugoti" at bounding box center [866, 421] width 24 height 10
checkbox input "false"
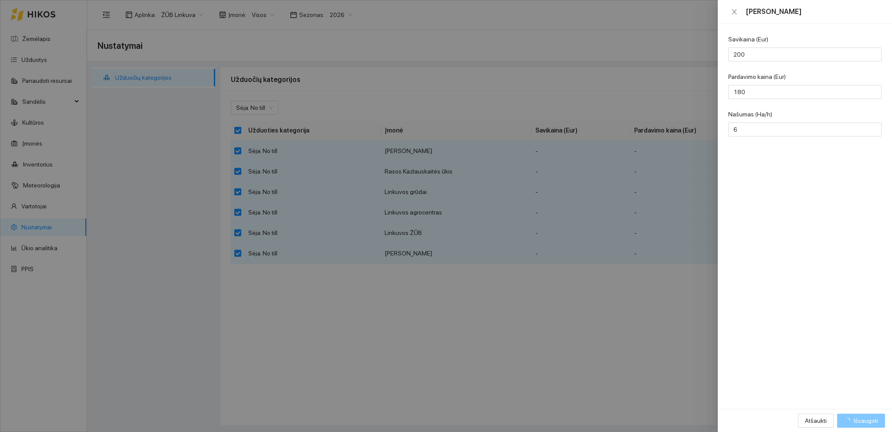
checkbox input "false"
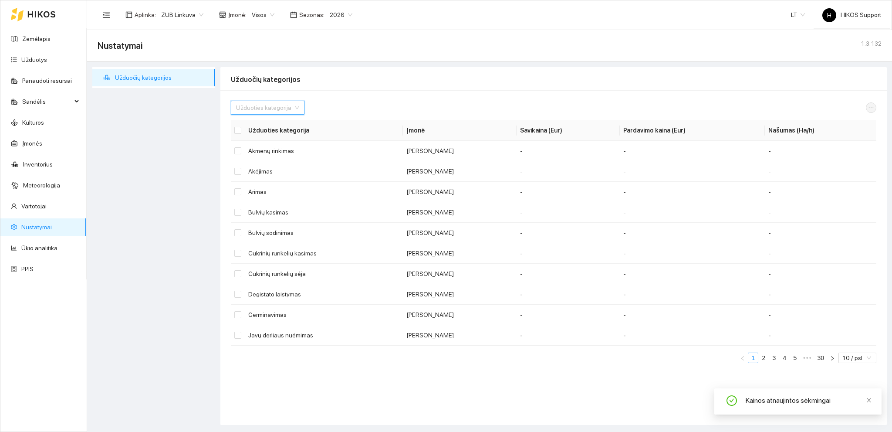
click at [256, 108] on input "search" at bounding box center [264, 107] width 57 height 13
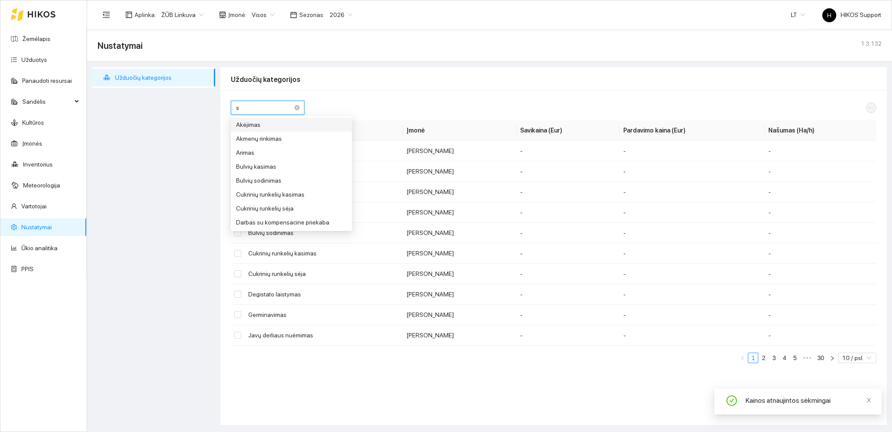
type input "sė"
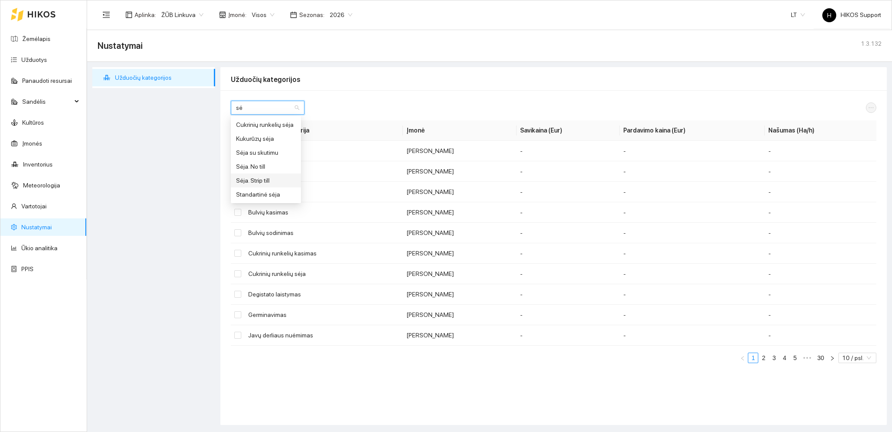
click at [266, 181] on div "Sėja. Strip till" at bounding box center [266, 181] width 60 height 10
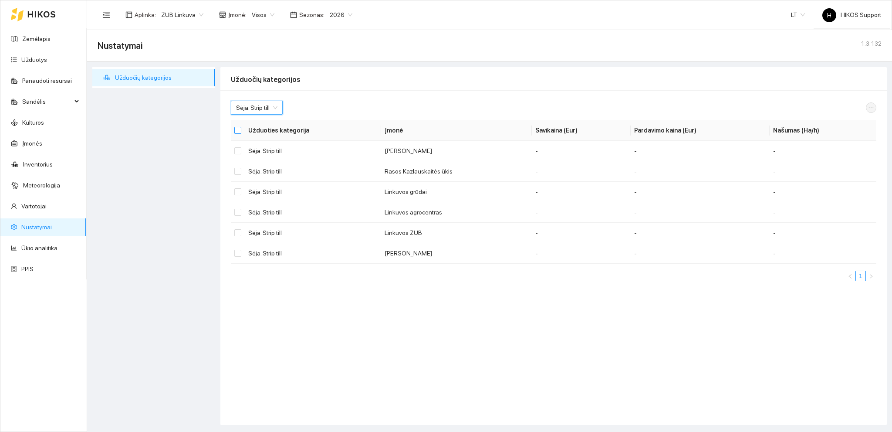
click at [240, 131] on input "Select all" at bounding box center [237, 130] width 7 height 7
checkbox input "true"
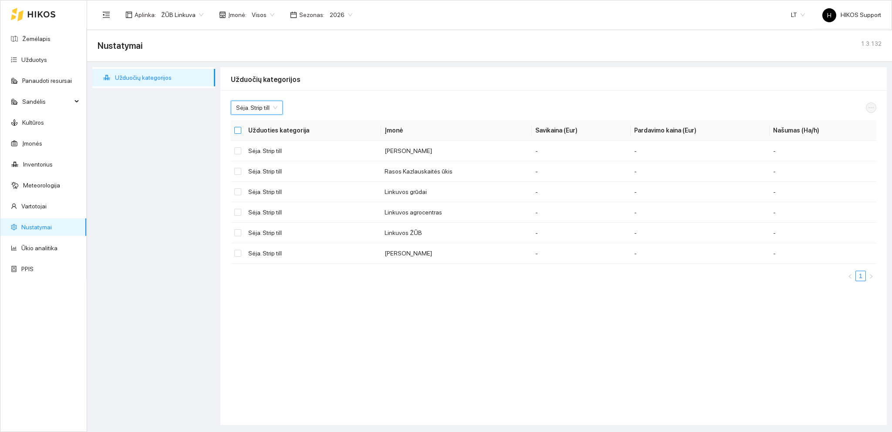
checkbox input "true"
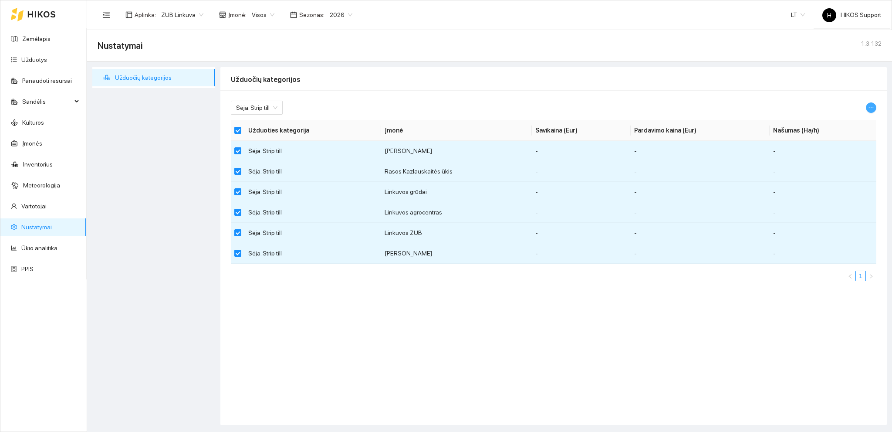
click at [871, 105] on icon "ellipsis" at bounding box center [871, 108] width 6 height 6
click at [843, 125] on span "Keisti parametrus" at bounding box center [850, 123] width 46 height 10
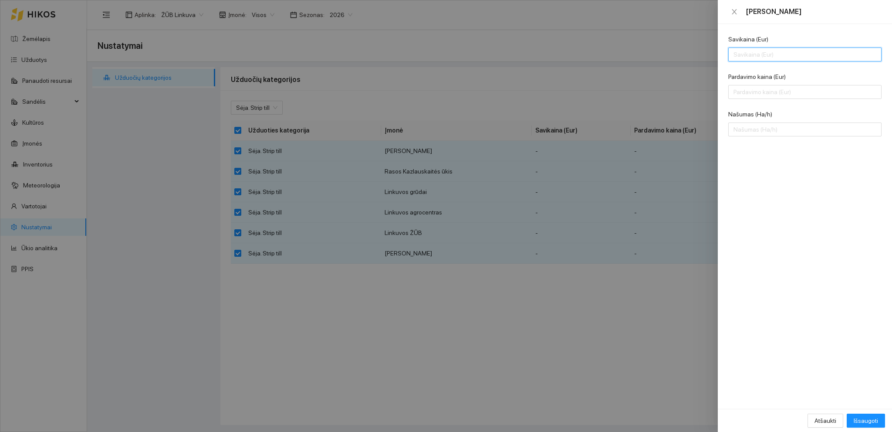
click at [744, 56] on input "Savikaina (Eur)" at bounding box center [805, 54] width 153 height 14
type input "200"
click at [743, 88] on input "Pardavimo kaina (Eur)" at bounding box center [805, 92] width 153 height 14
type input "180"
click at [743, 130] on input "Našumas (Ha/h)" at bounding box center [805, 129] width 153 height 14
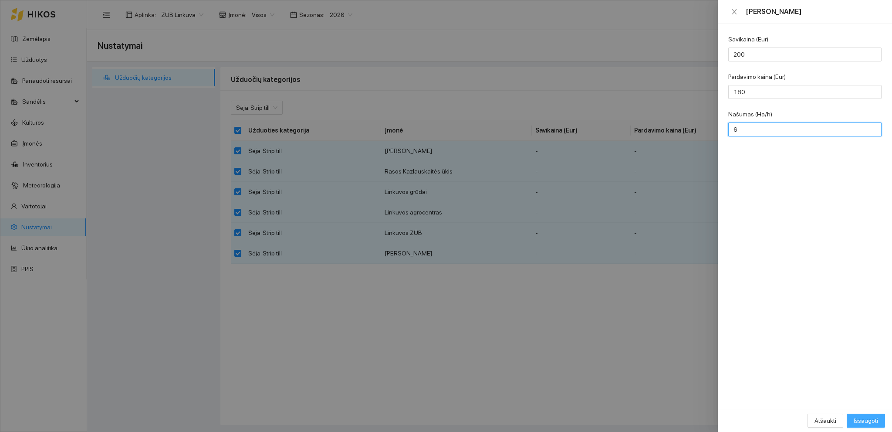
type input "6"
click at [858, 418] on span "Išsaugoti" at bounding box center [866, 421] width 24 height 10
checkbox input "false"
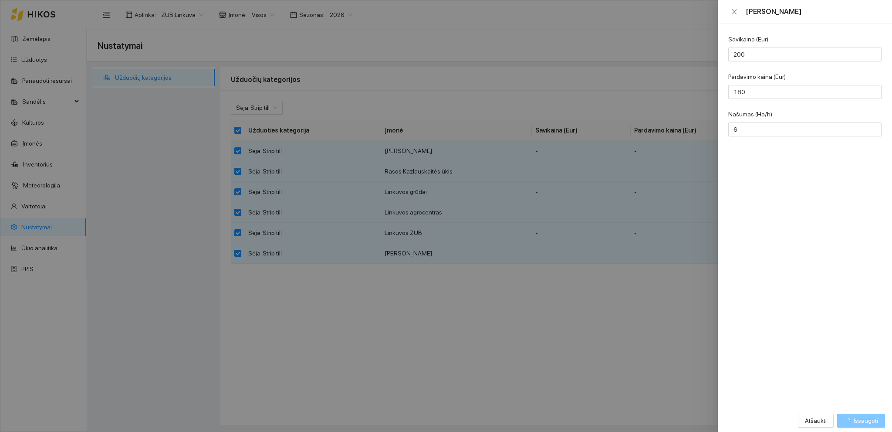
checkbox input "false"
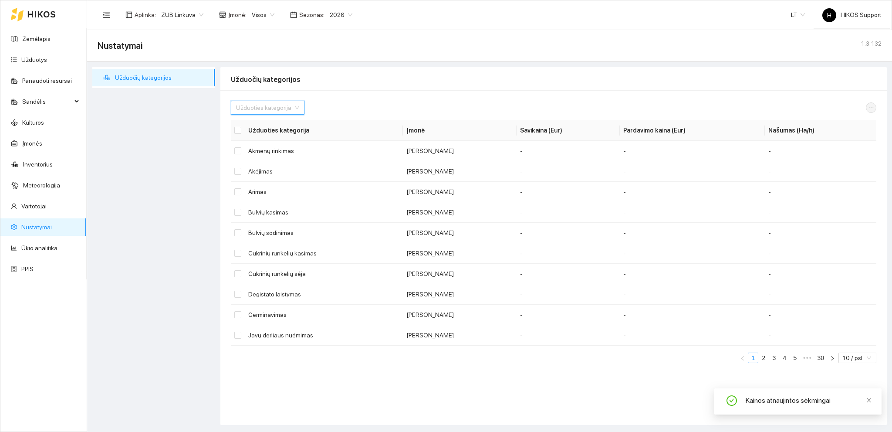
click at [250, 111] on input "search" at bounding box center [264, 107] width 57 height 13
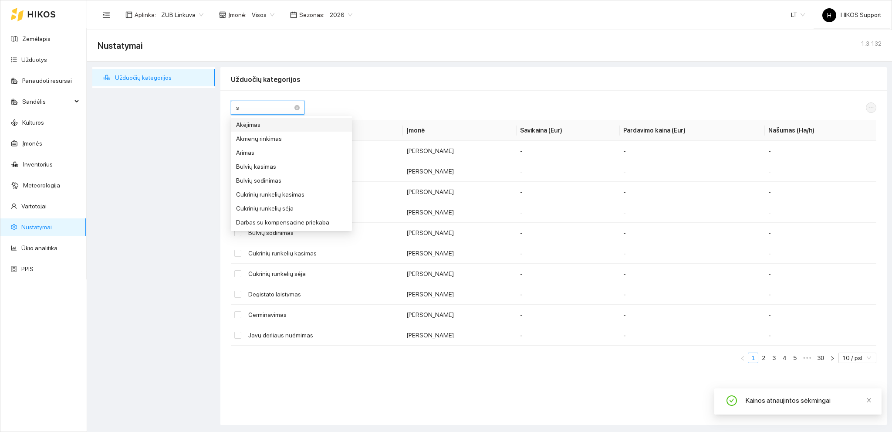
type input "sė"
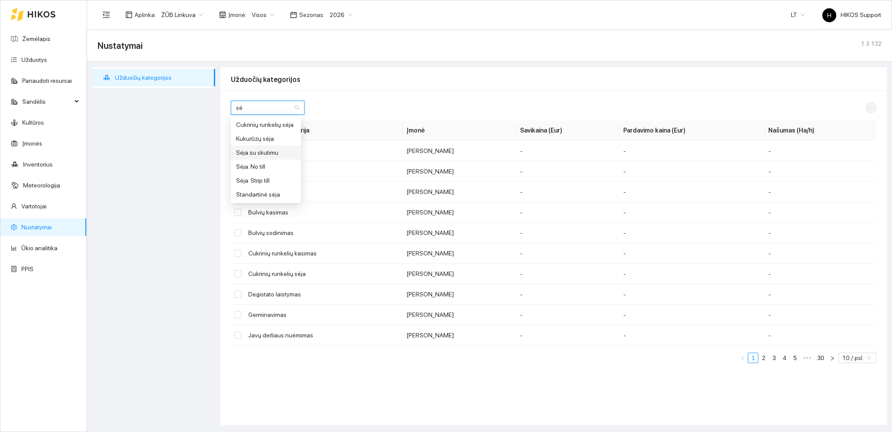
click at [267, 154] on div "Sėja su skutimu" at bounding box center [266, 153] width 60 height 10
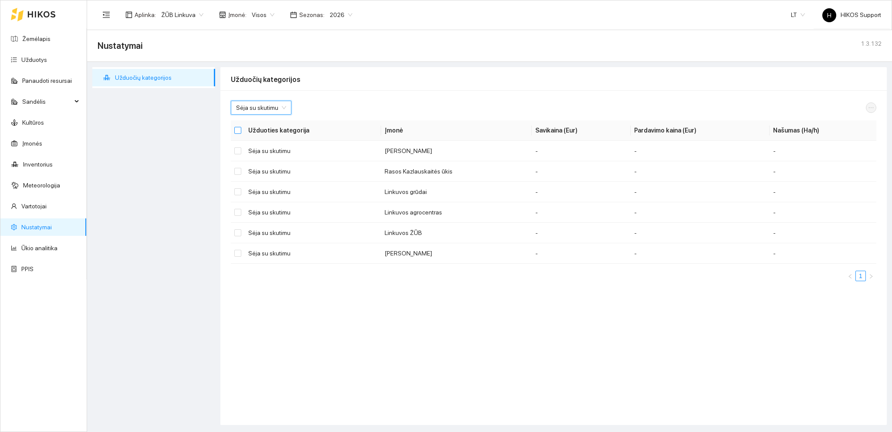
click at [240, 131] on input "Select all" at bounding box center [237, 130] width 7 height 7
checkbox input "true"
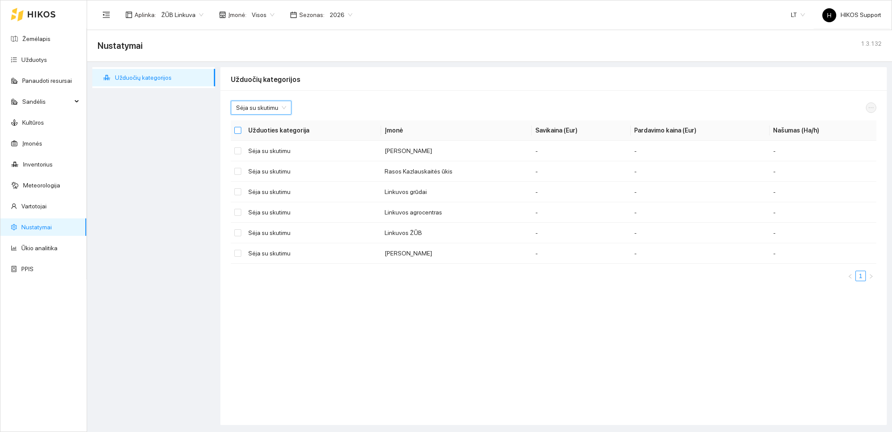
checkbox input "true"
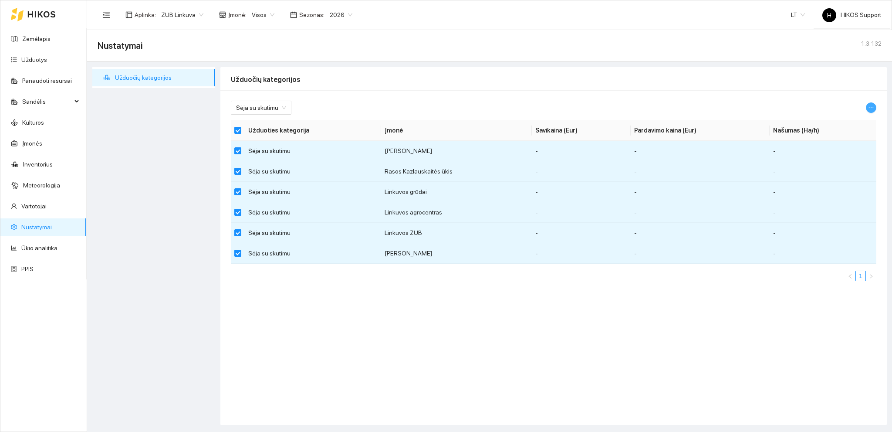
click at [871, 108] on icon "ellipsis" at bounding box center [871, 107] width 5 height 1
click at [845, 123] on span "Keisti parametrus" at bounding box center [850, 123] width 46 height 10
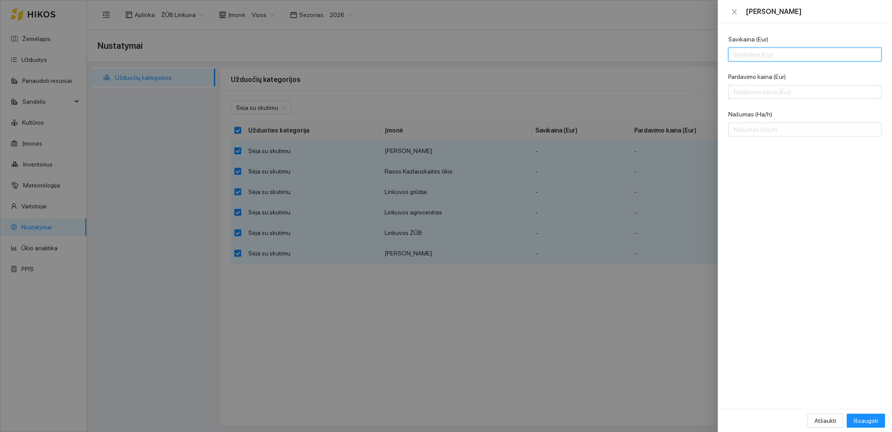
click at [741, 48] on input "Savikaina (Eur)" at bounding box center [805, 54] width 153 height 14
type input "200"
click at [743, 88] on input "Pardavimo kaina (Eur)" at bounding box center [805, 92] width 153 height 14
type input "180"
click at [756, 134] on input "Našumas (Ha/h)" at bounding box center [805, 129] width 153 height 14
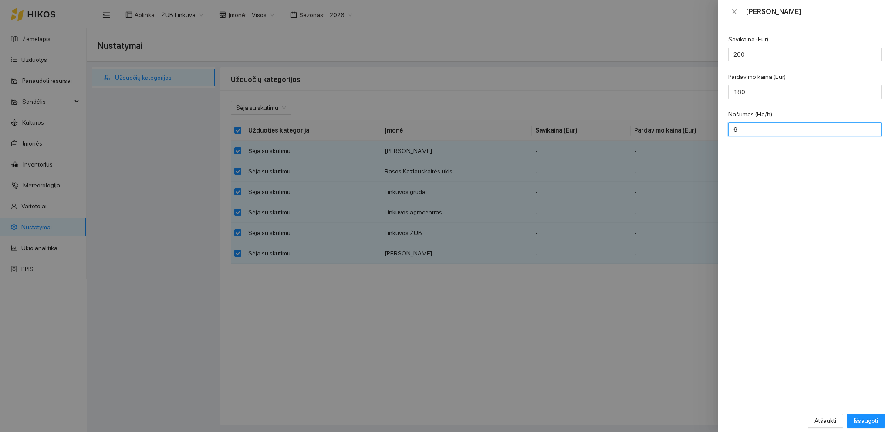
type input "6"
click at [847, 414] on button "Išsaugoti" at bounding box center [866, 421] width 38 height 14
checkbox input "false"
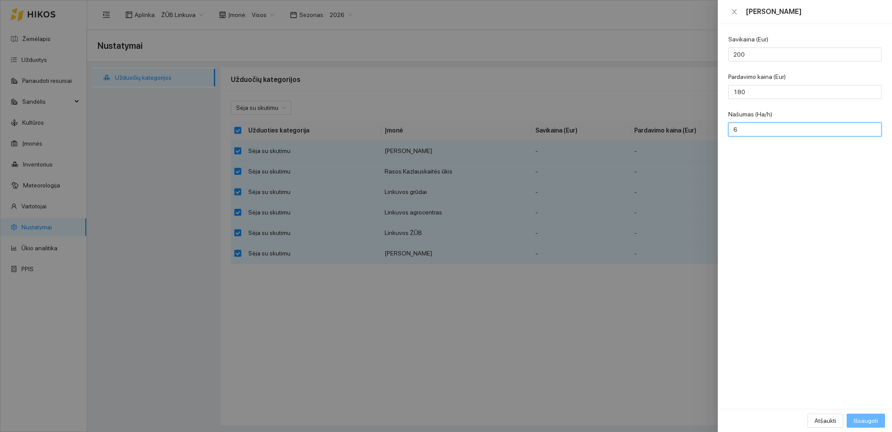
checkbox input "false"
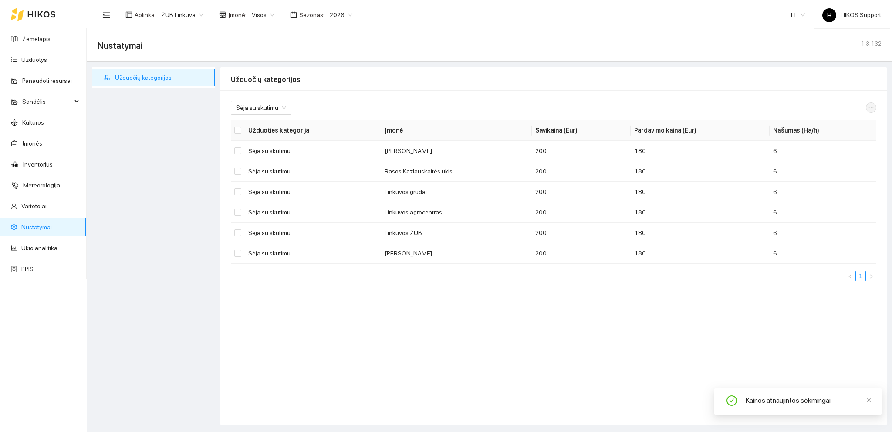
click at [198, 12] on span "ŽŪB Linkuva" at bounding box center [182, 14] width 42 height 13
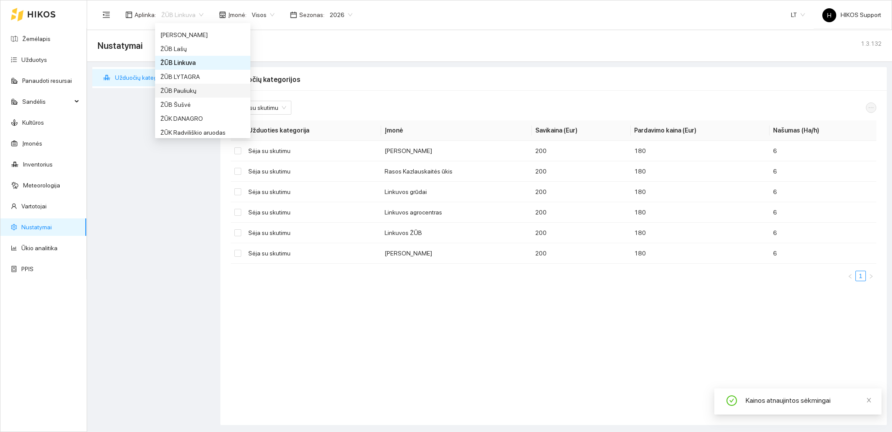
drag, startPoint x: 192, startPoint y: 92, endPoint x: 209, endPoint y: 95, distance: 17.7
click at [192, 92] on div "ŽŪB Pauliukų" at bounding box center [202, 91] width 85 height 10
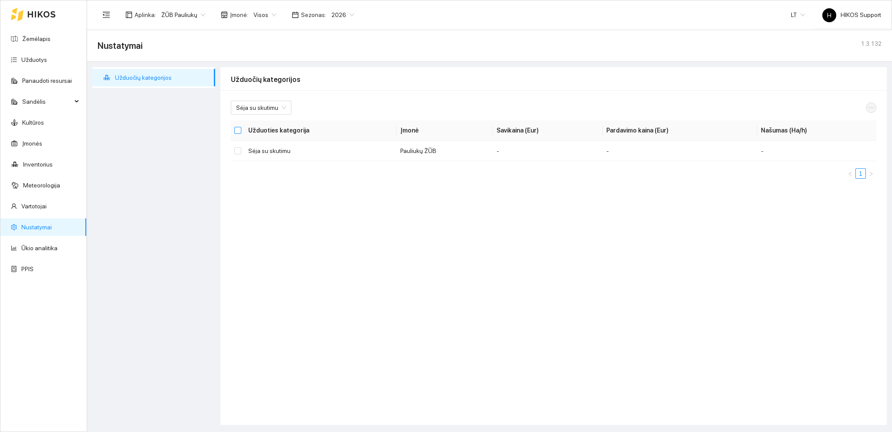
click at [237, 131] on input "Select all" at bounding box center [237, 130] width 7 height 7
checkbox input "true"
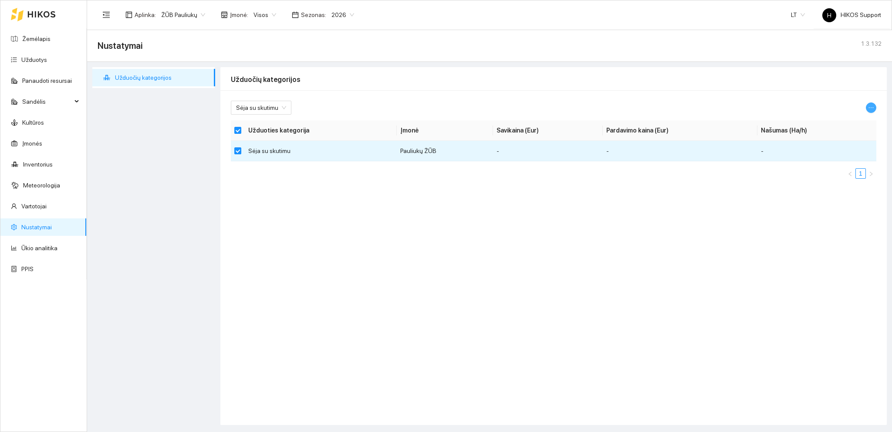
click at [873, 106] on icon "ellipsis" at bounding box center [871, 108] width 6 height 6
click at [845, 123] on span "Keisti parametrus" at bounding box center [850, 123] width 46 height 10
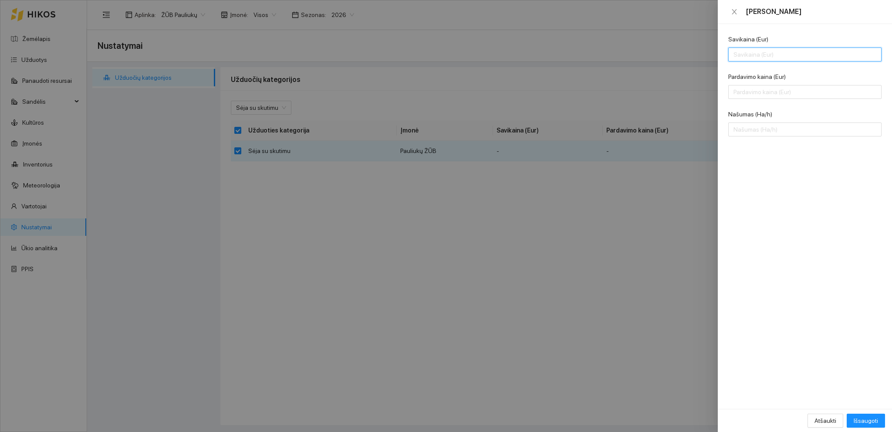
click at [749, 56] on input "Savikaina (Eur)" at bounding box center [805, 54] width 153 height 14
type input "200"
click at [742, 88] on input "Pardavimo kaina (Eur)" at bounding box center [805, 92] width 153 height 14
type input "180"
click at [751, 134] on input "Našumas (Ha/h)" at bounding box center [805, 129] width 153 height 14
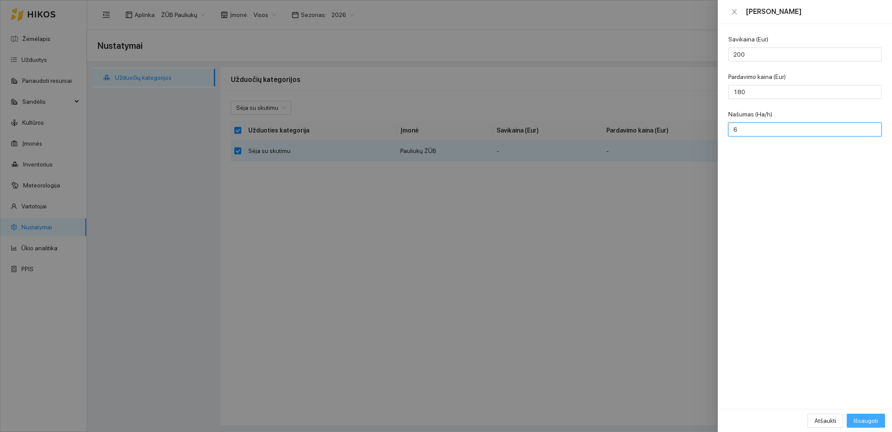
type input "6"
drag, startPoint x: 868, startPoint y: 423, endPoint x: 827, endPoint y: 400, distance: 46.6
click at [868, 422] on span "Išsaugoti" at bounding box center [866, 421] width 24 height 10
checkbox input "false"
